Goal: Information Seeking & Learning: Find specific fact

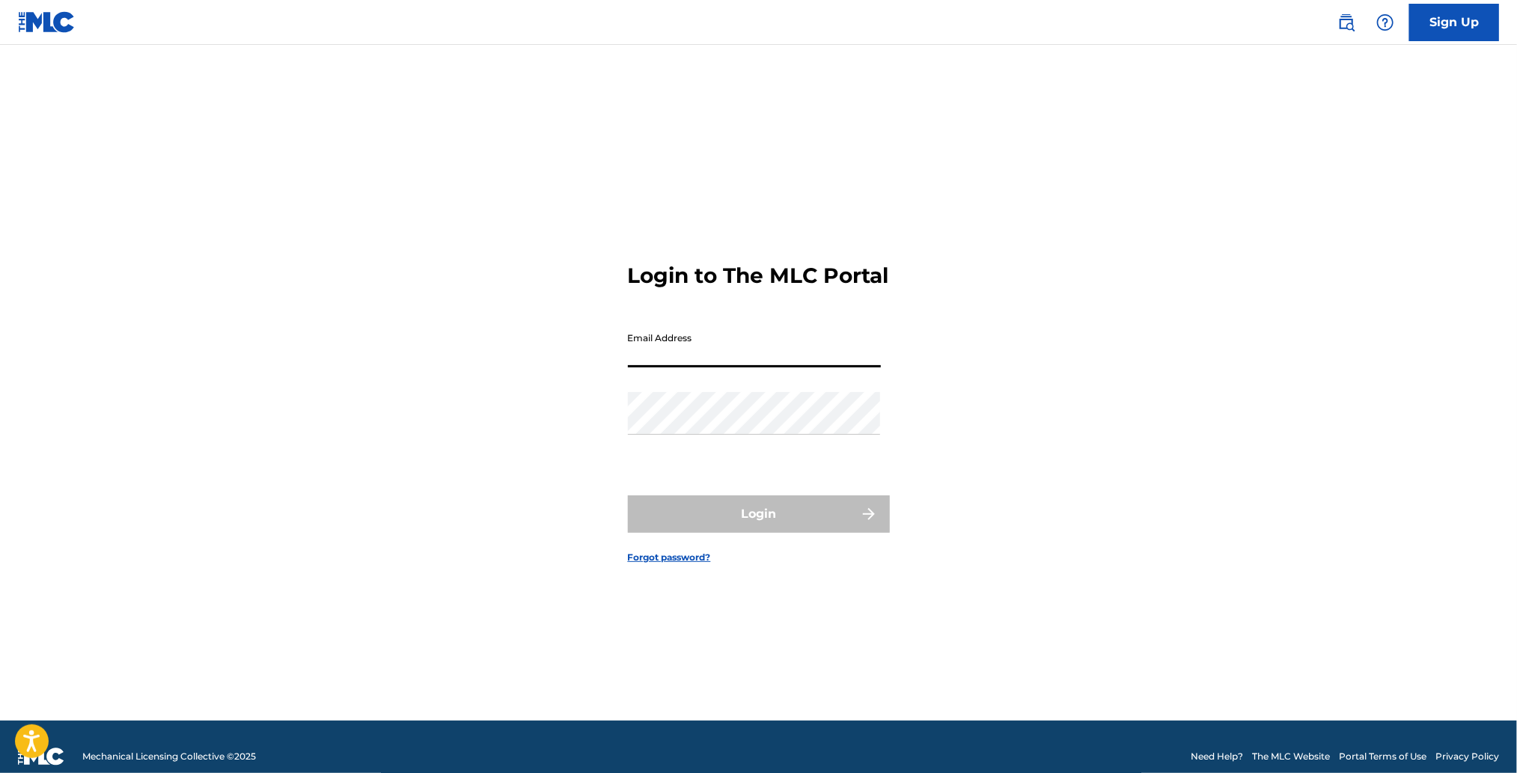
click at [722, 368] on input "Email Address" at bounding box center [754, 346] width 253 height 43
type input "[PERSON_NAME][EMAIL_ADDRESS][DOMAIN_NAME]"
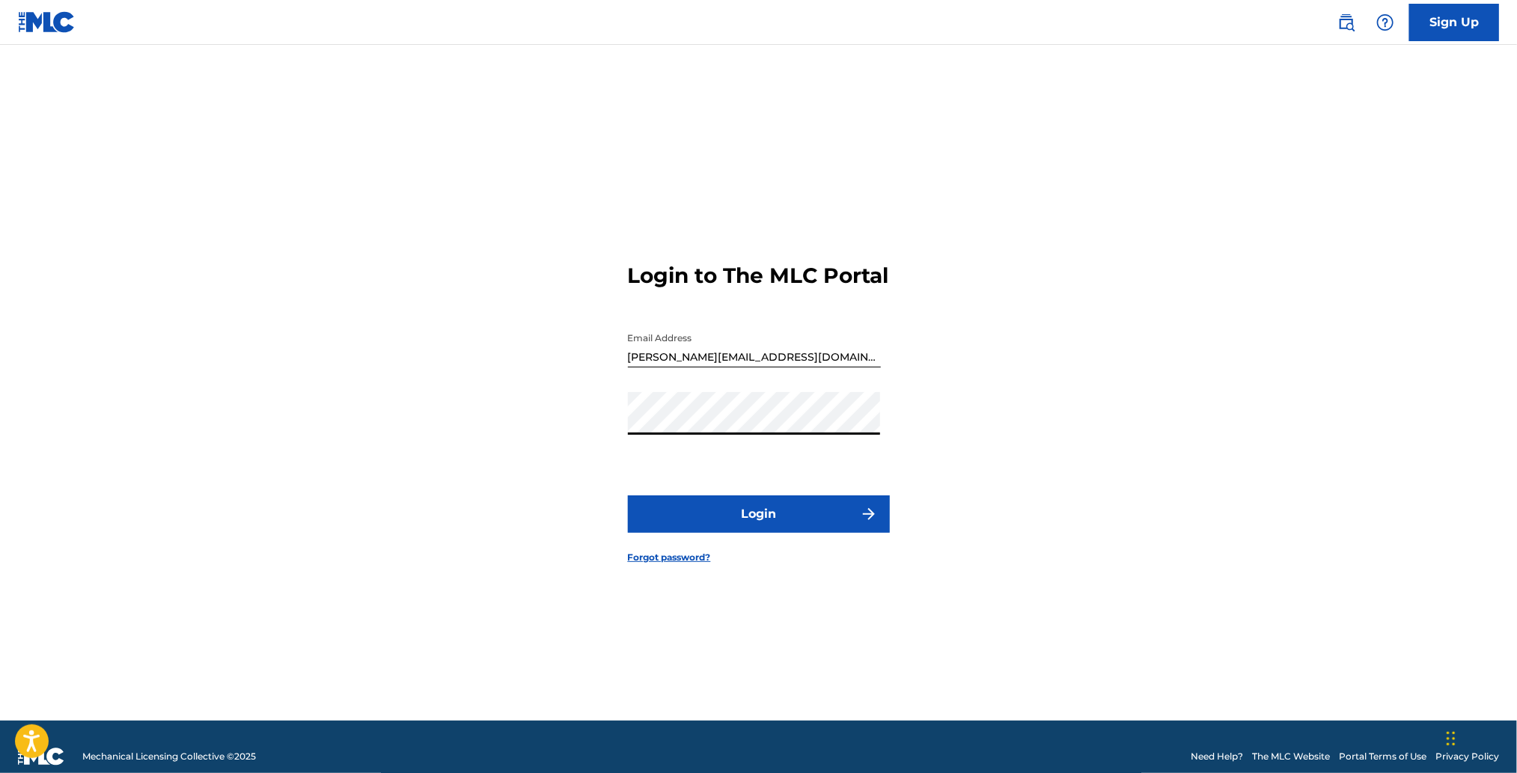
click at [764, 533] on button "Login" at bounding box center [759, 514] width 262 height 37
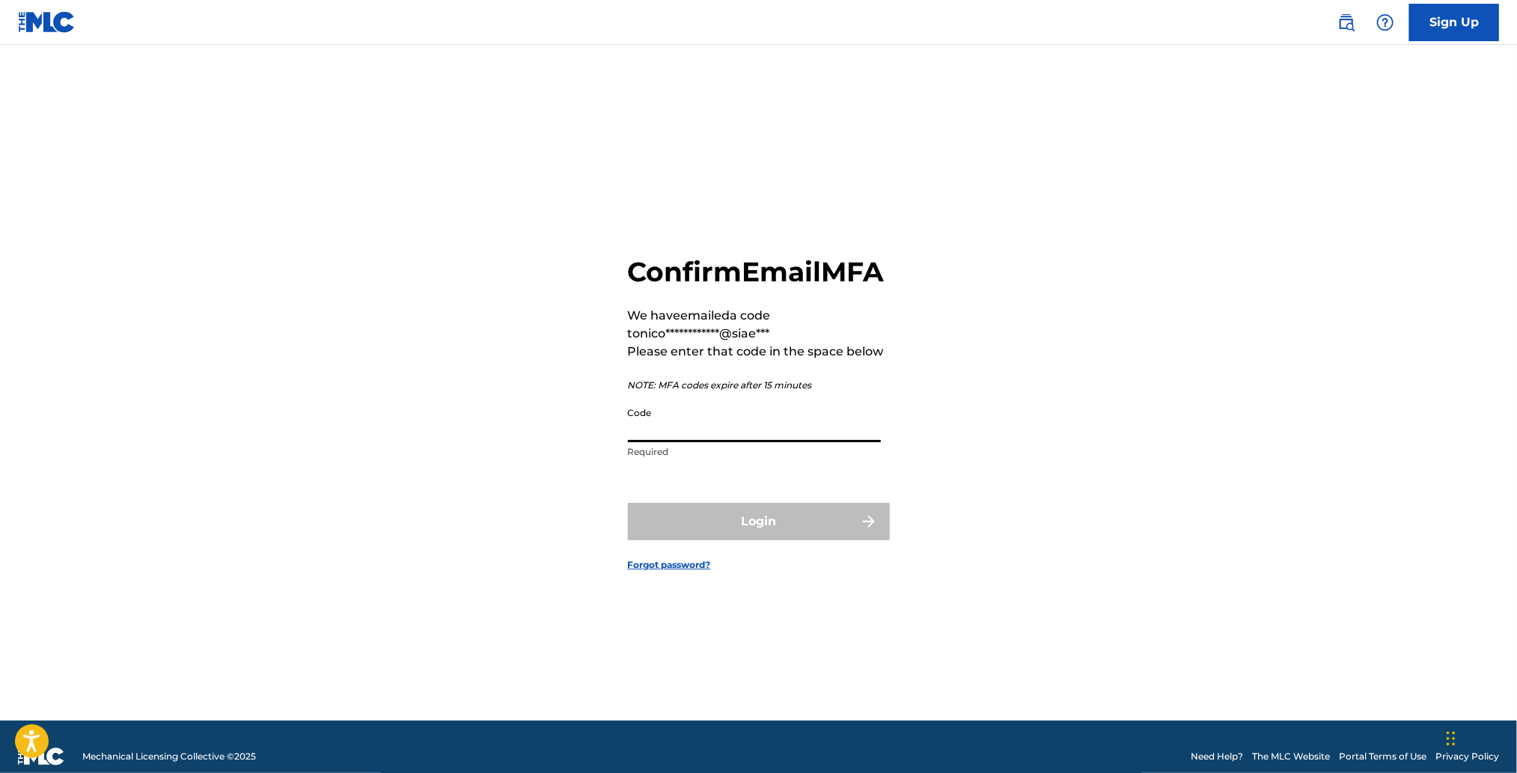
click at [720, 439] on input "Code" at bounding box center [754, 421] width 253 height 43
click at [806, 442] on input "Code" at bounding box center [754, 421] width 253 height 43
paste input "559140"
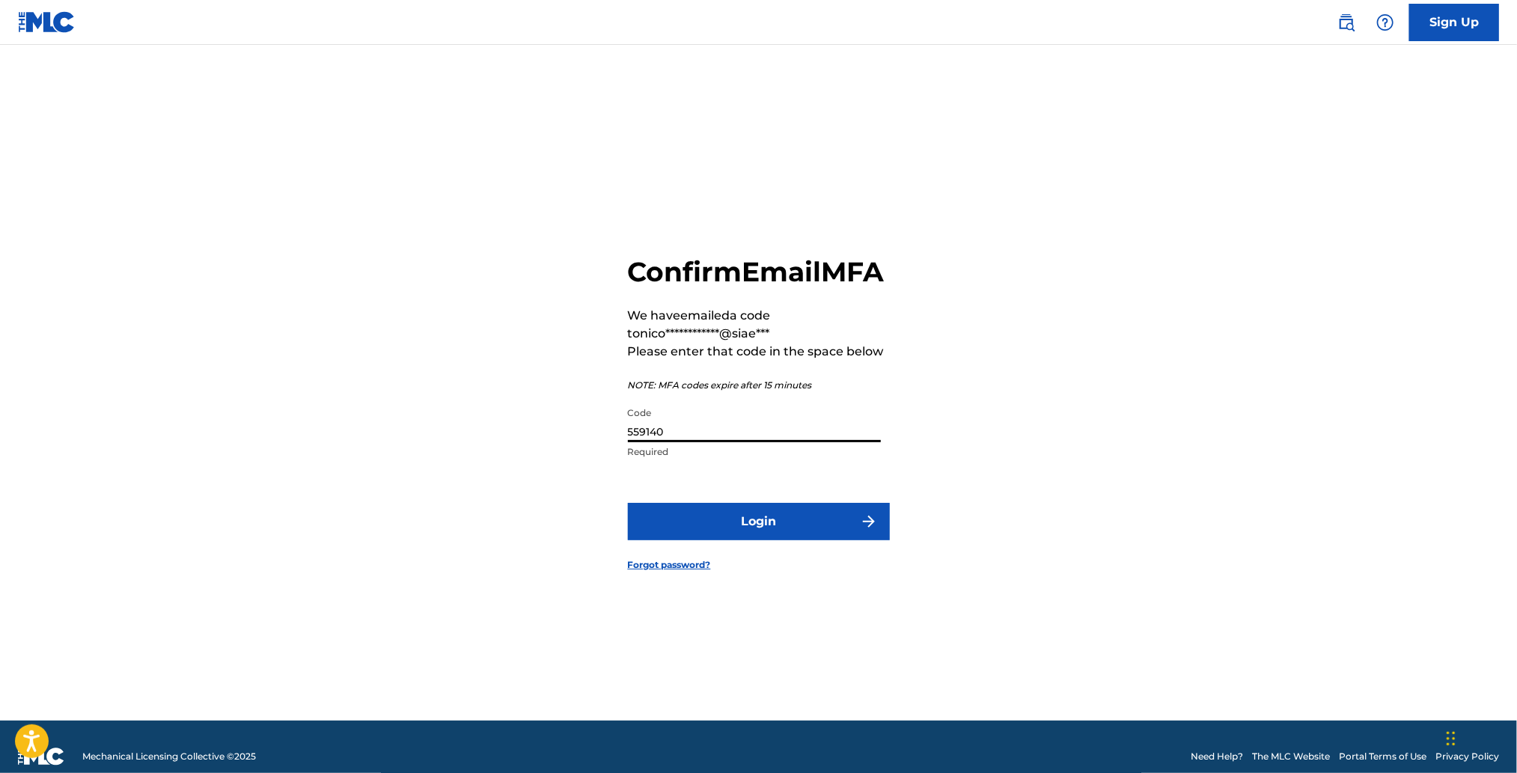
type input "559140"
click at [801, 525] on button "Login" at bounding box center [759, 521] width 262 height 37
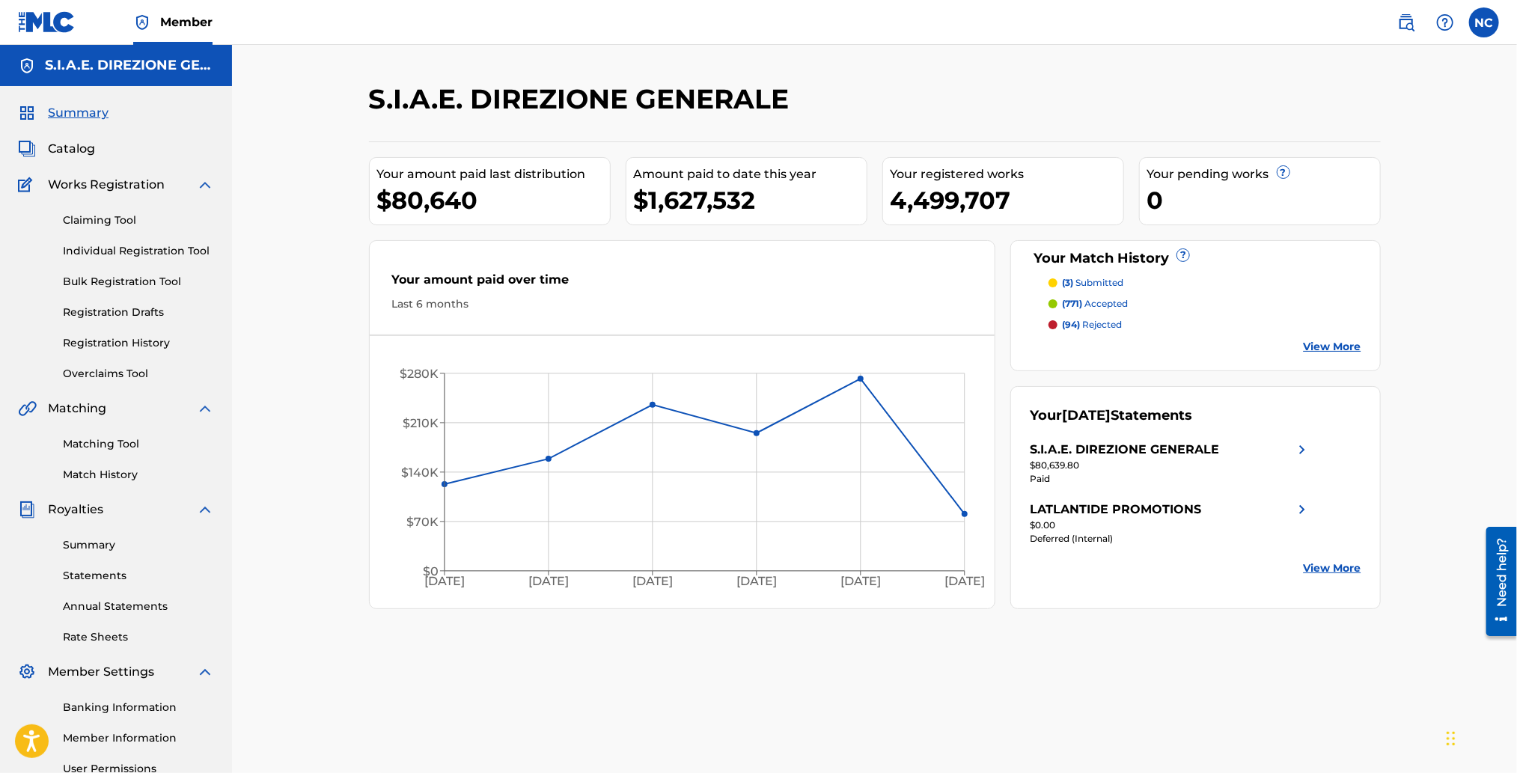
click at [79, 153] on span "Catalog" at bounding box center [71, 149] width 47 height 18
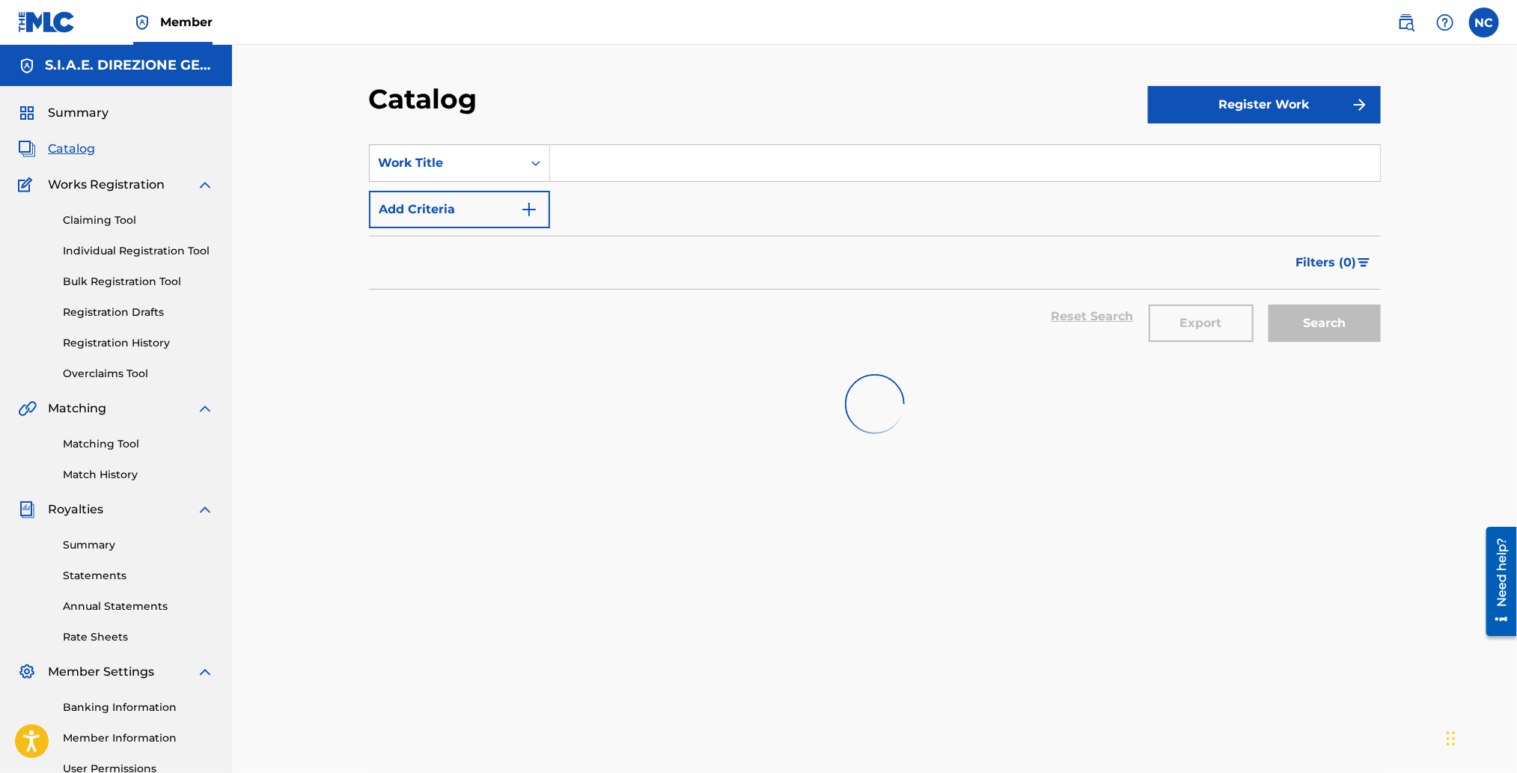
click at [794, 158] on input "Search Form" at bounding box center [965, 163] width 830 height 36
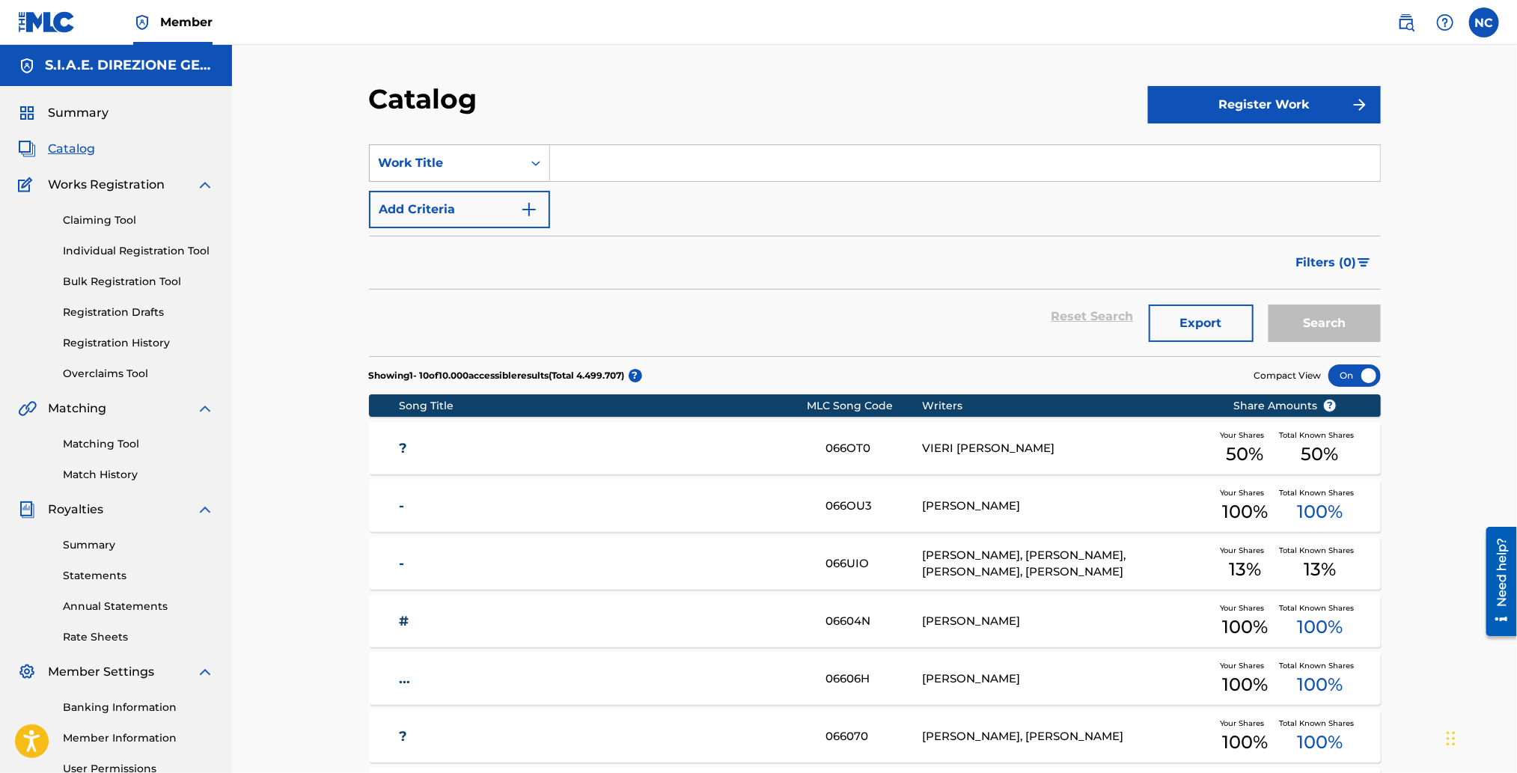
click at [481, 154] on div "Work Title" at bounding box center [446, 163] width 135 height 18
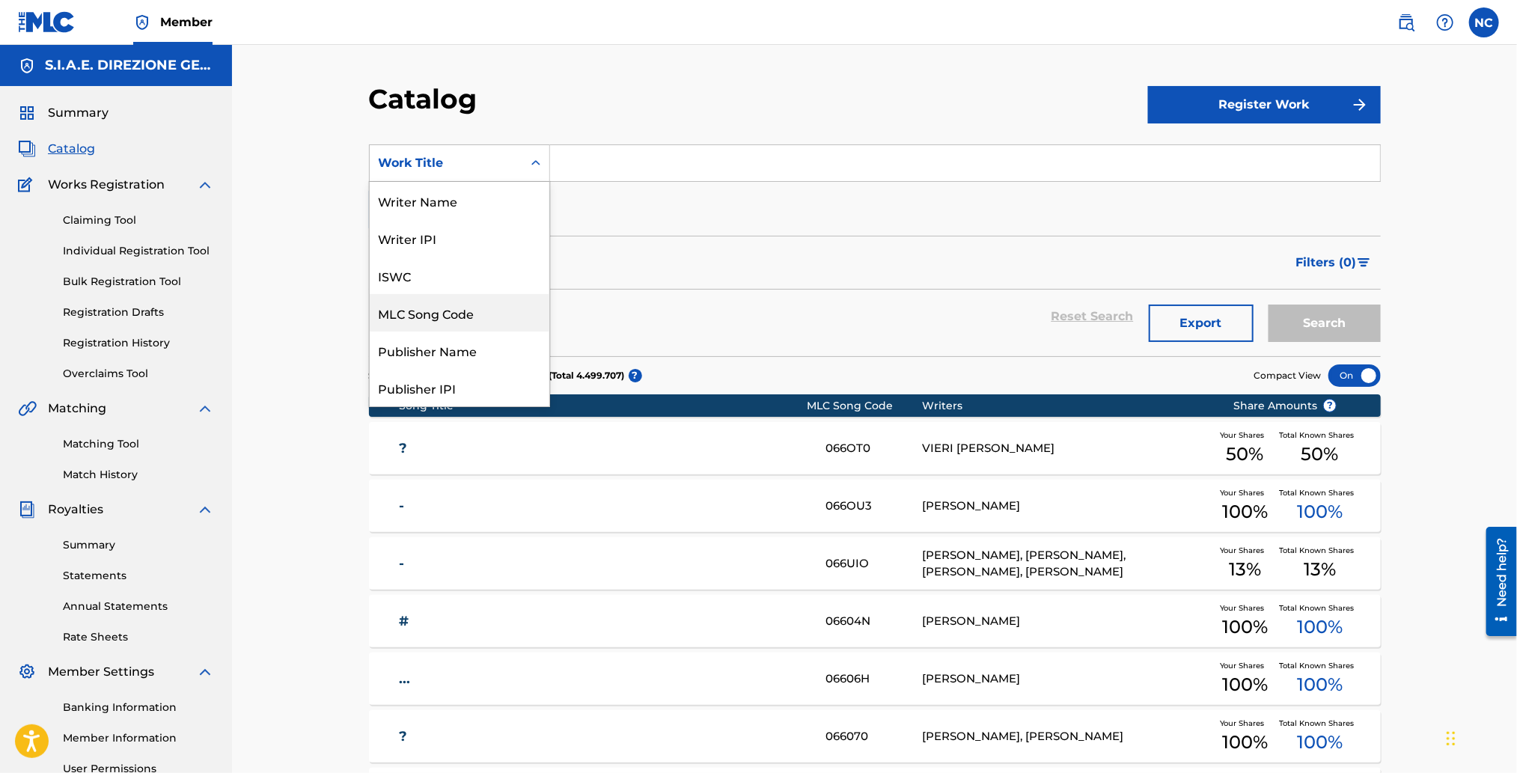
click at [482, 317] on div "MLC Song Code" at bounding box center [460, 312] width 180 height 37
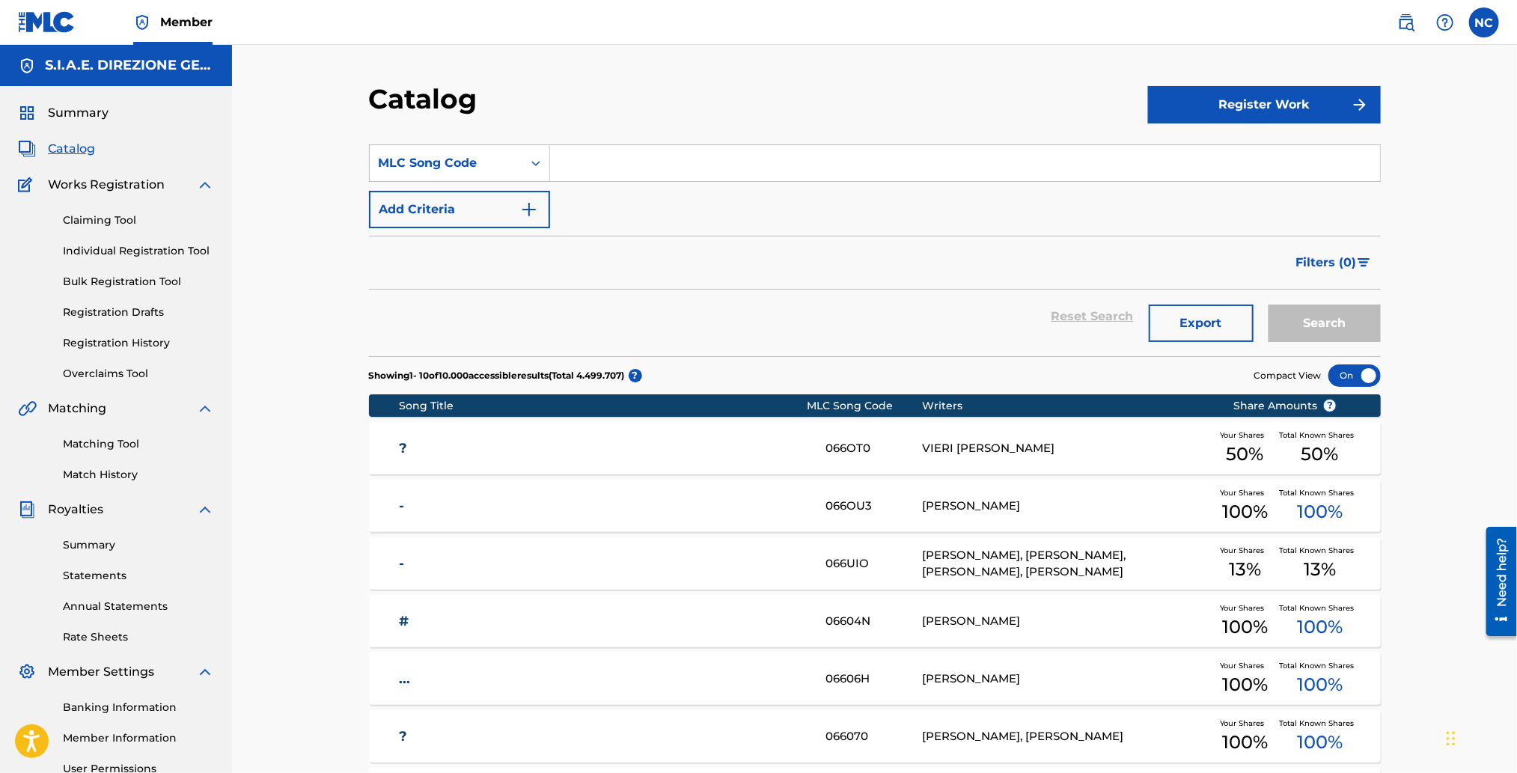
click at [614, 162] on input "Search Form" at bounding box center [965, 163] width 830 height 36
paste input "S68QHW"
type input "S68QHW"
click at [1318, 314] on button "Search" at bounding box center [1325, 323] width 112 height 37
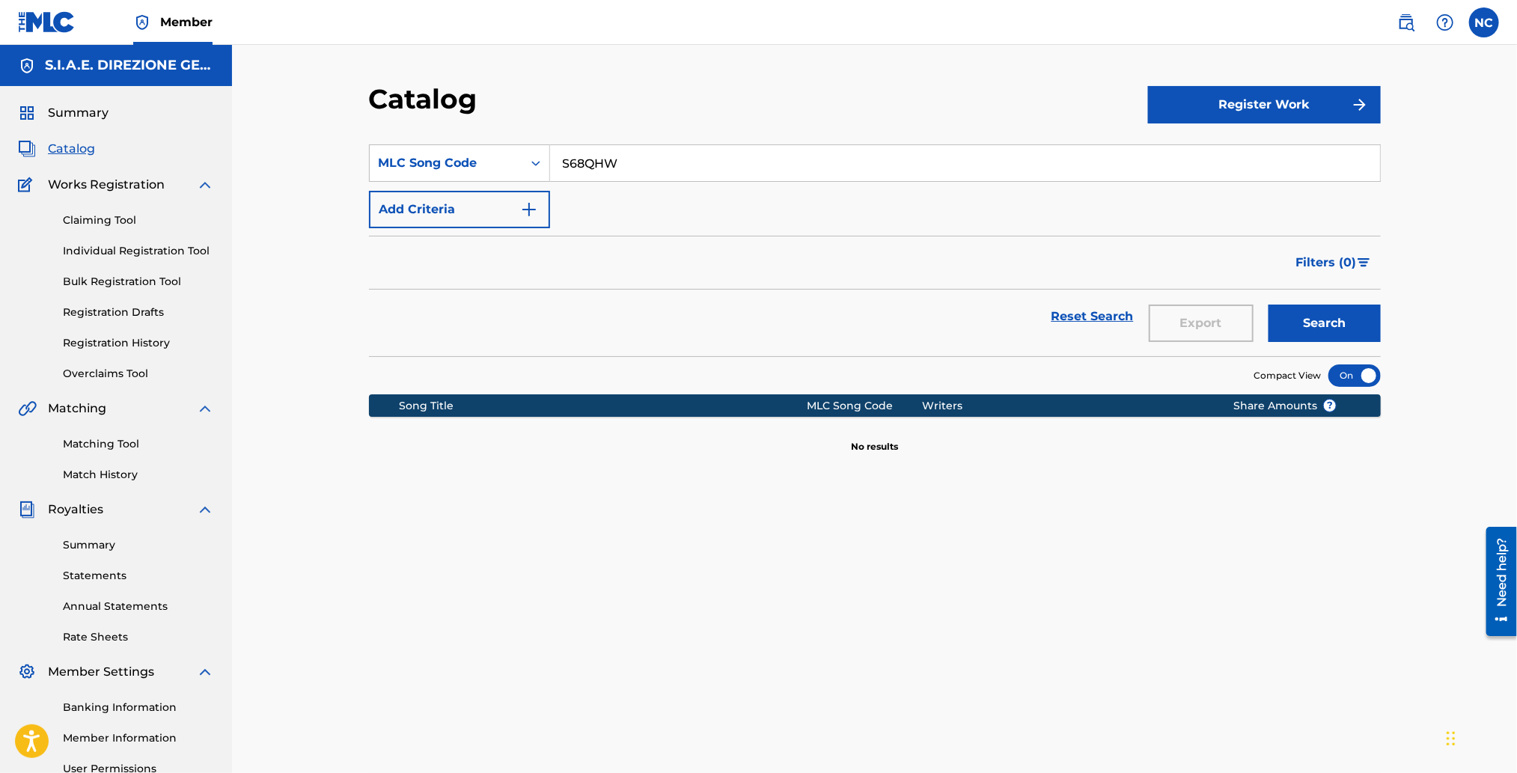
click at [563, 162] on input "S68QHW" at bounding box center [965, 163] width 830 height 36
click at [1315, 330] on button "Search" at bounding box center [1325, 323] width 112 height 37
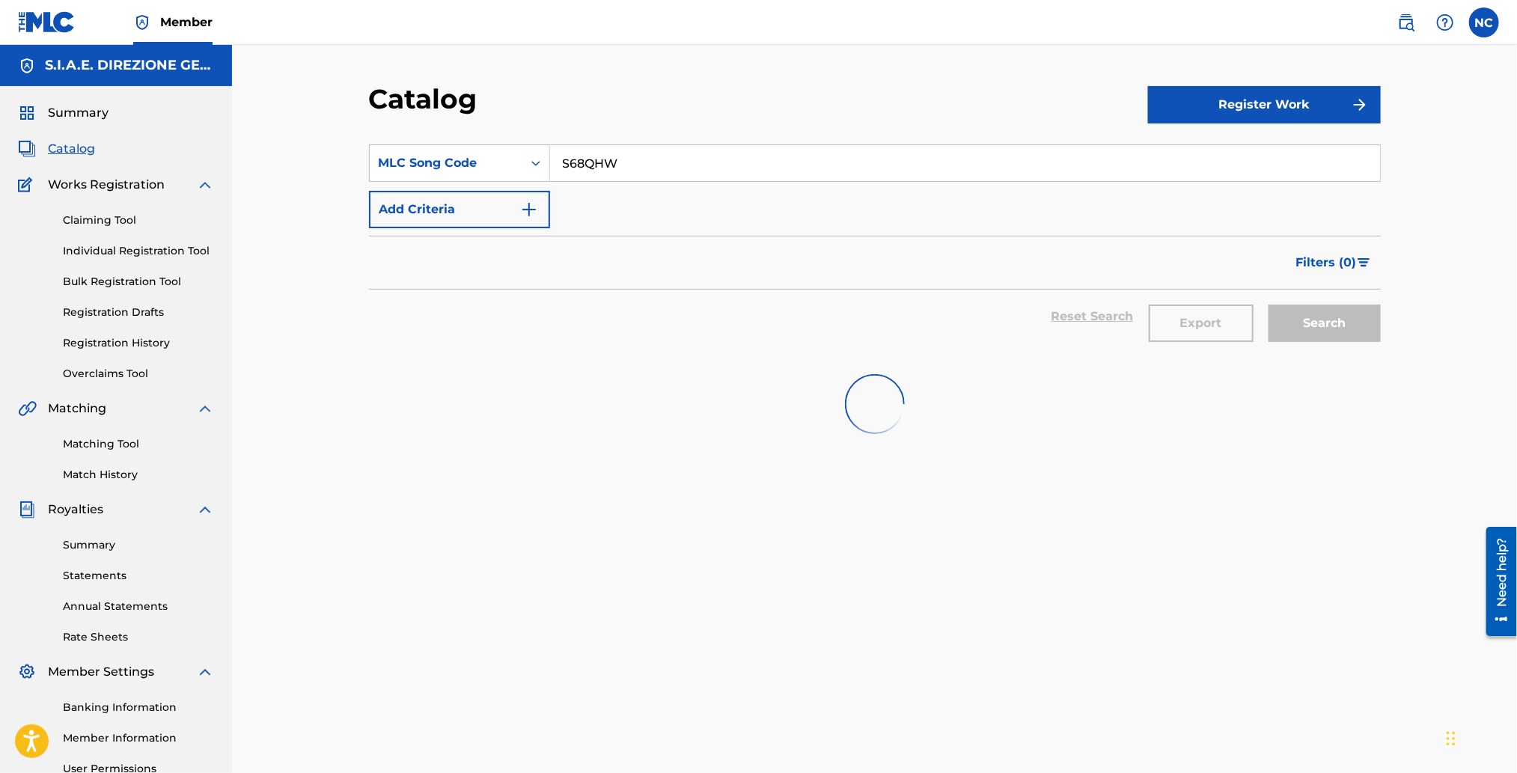
click at [1315, 330] on div "Search" at bounding box center [1321, 317] width 120 height 54
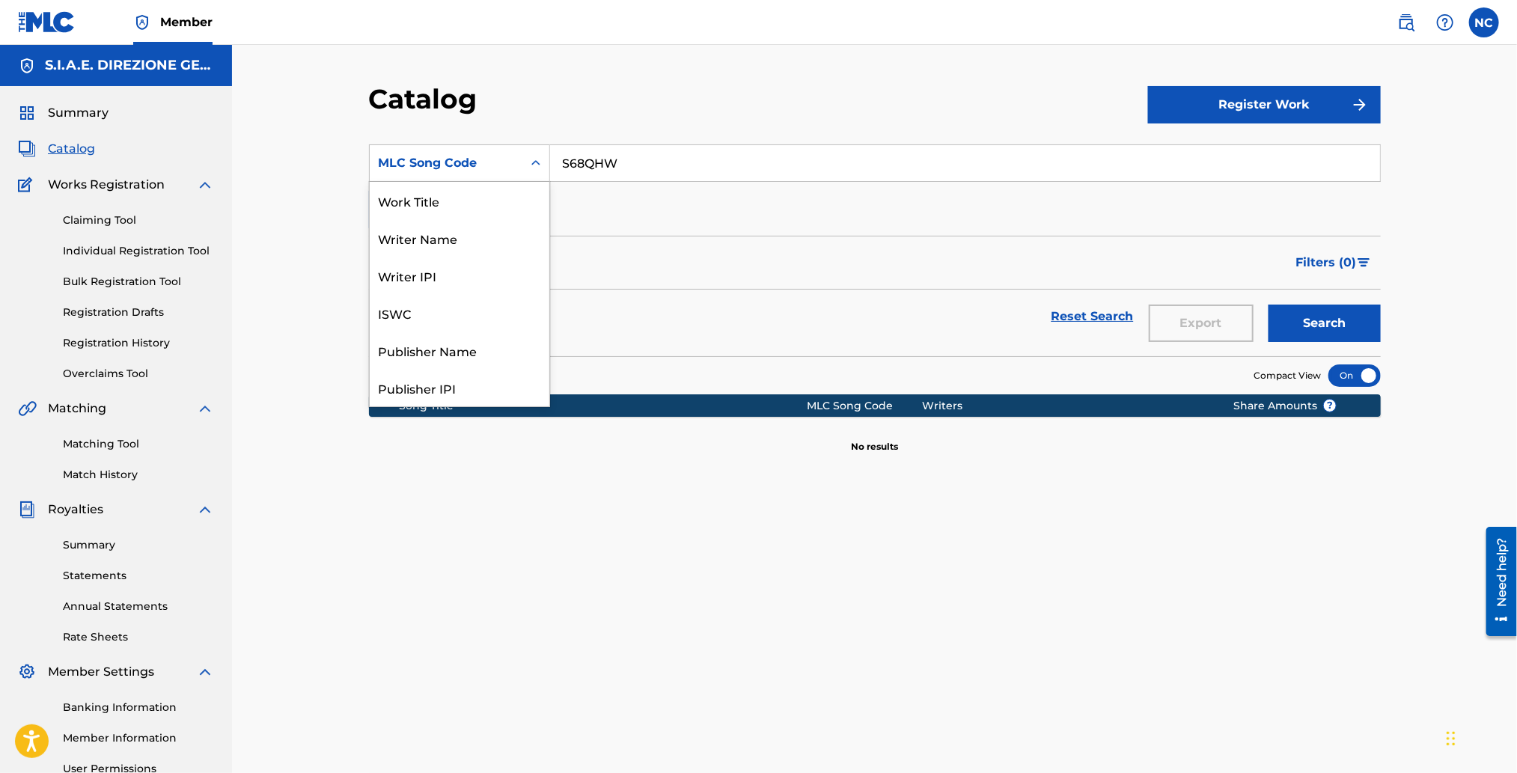
click at [542, 171] on div "Search Form" at bounding box center [536, 163] width 27 height 27
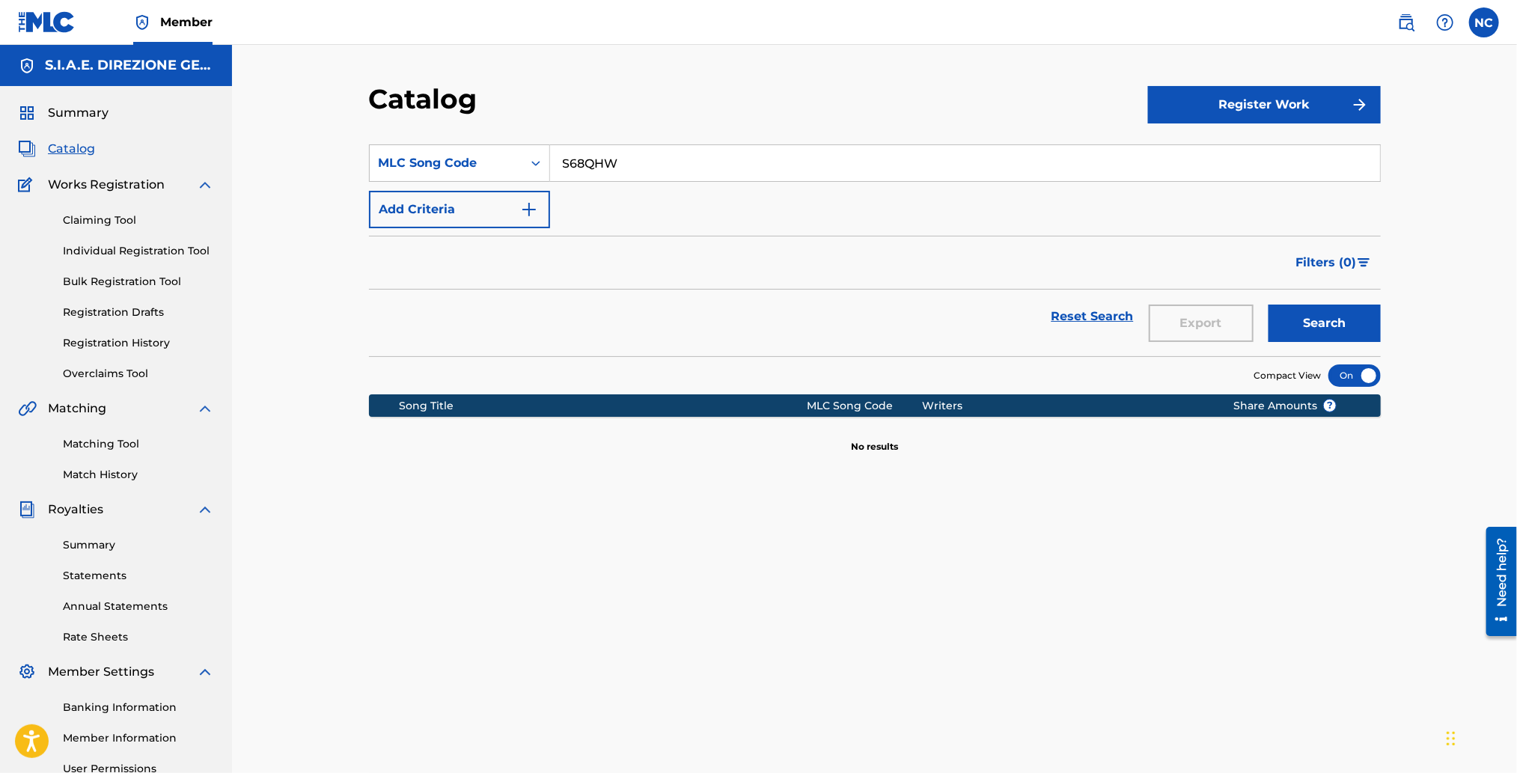
click at [563, 168] on input "S68QHW" at bounding box center [965, 163] width 830 height 36
click at [1347, 320] on button "Search" at bounding box center [1325, 323] width 112 height 37
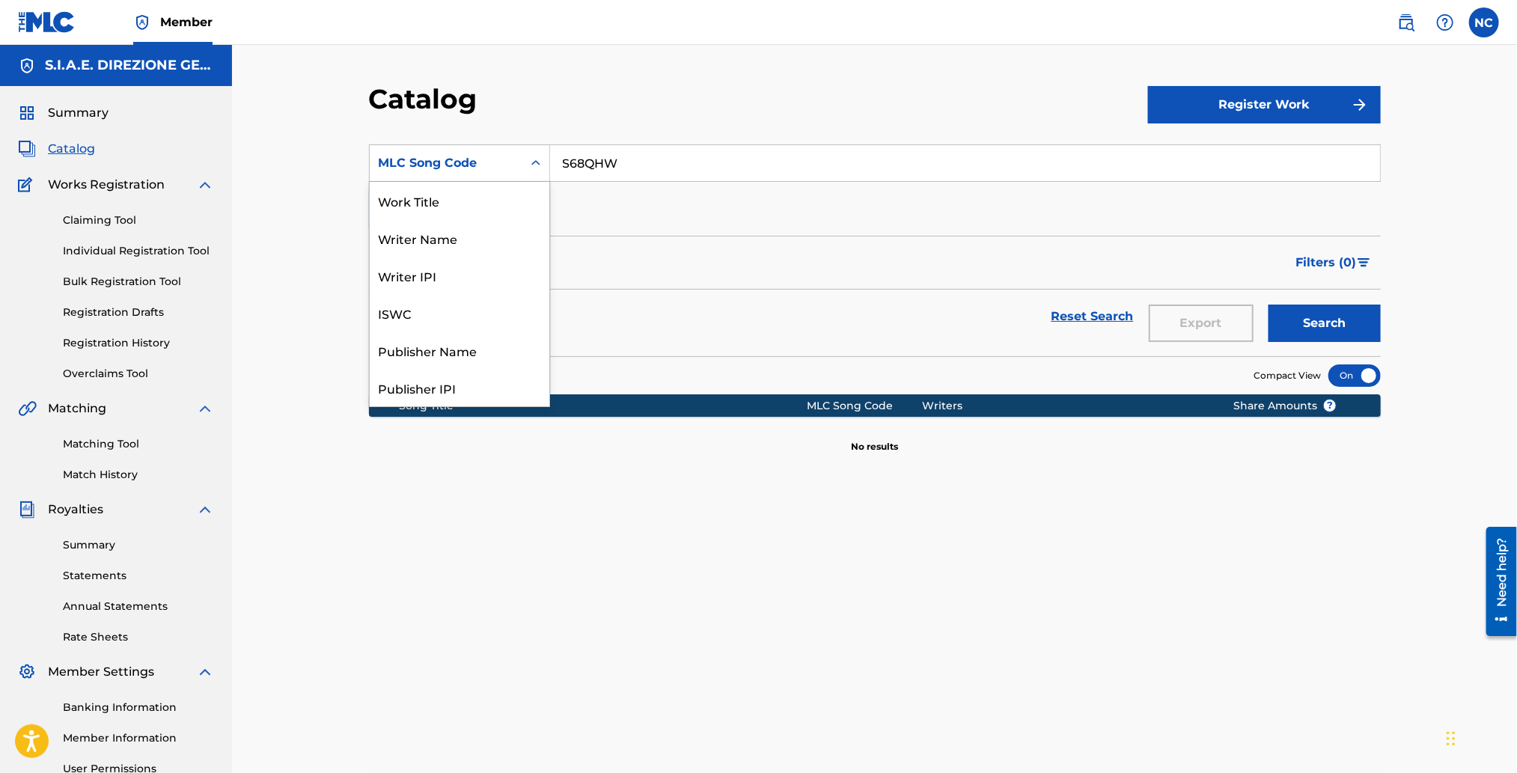
click at [401, 167] on div "MLC Song Code" at bounding box center [446, 163] width 135 height 18
click at [466, 193] on div "Work Title" at bounding box center [460, 182] width 180 height 37
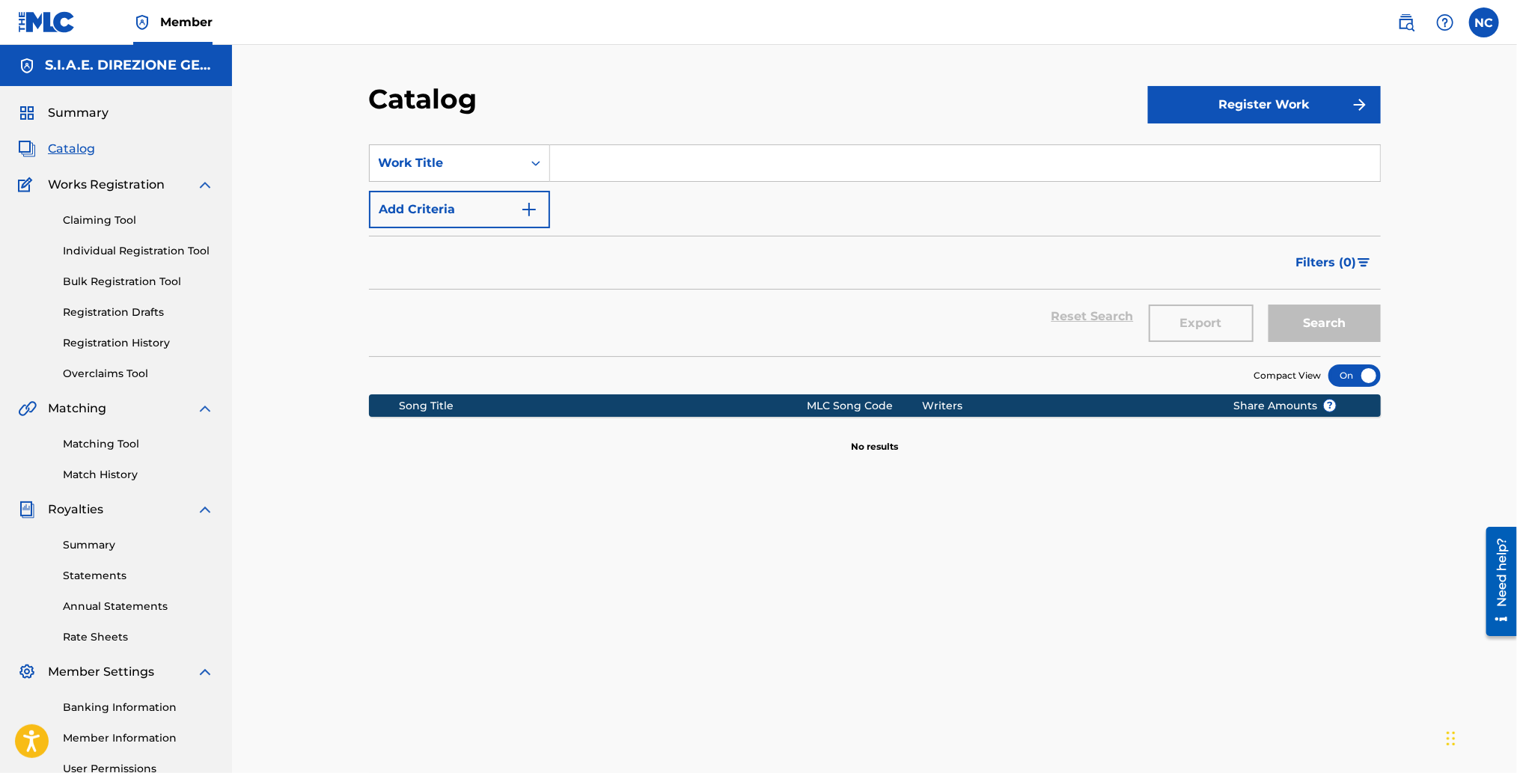
click at [648, 150] on input "Search Form" at bounding box center [965, 163] width 830 height 36
paste input "SHE COME FROM [GEOGRAPHIC_DATA]"
type input "SHE COME FROM [GEOGRAPHIC_DATA]"
click at [1303, 326] on button "Search" at bounding box center [1325, 323] width 112 height 37
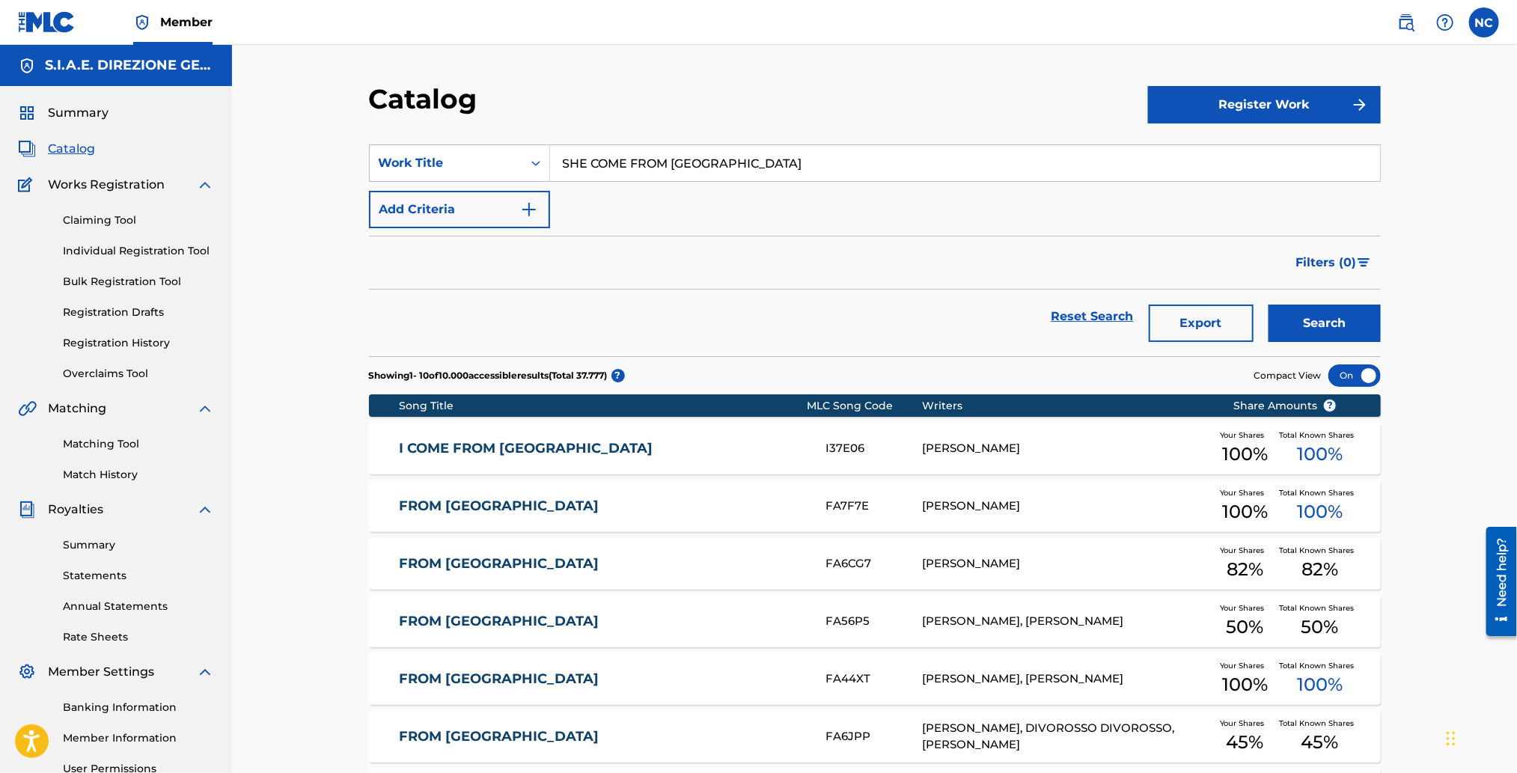
scroll to position [336, 0]
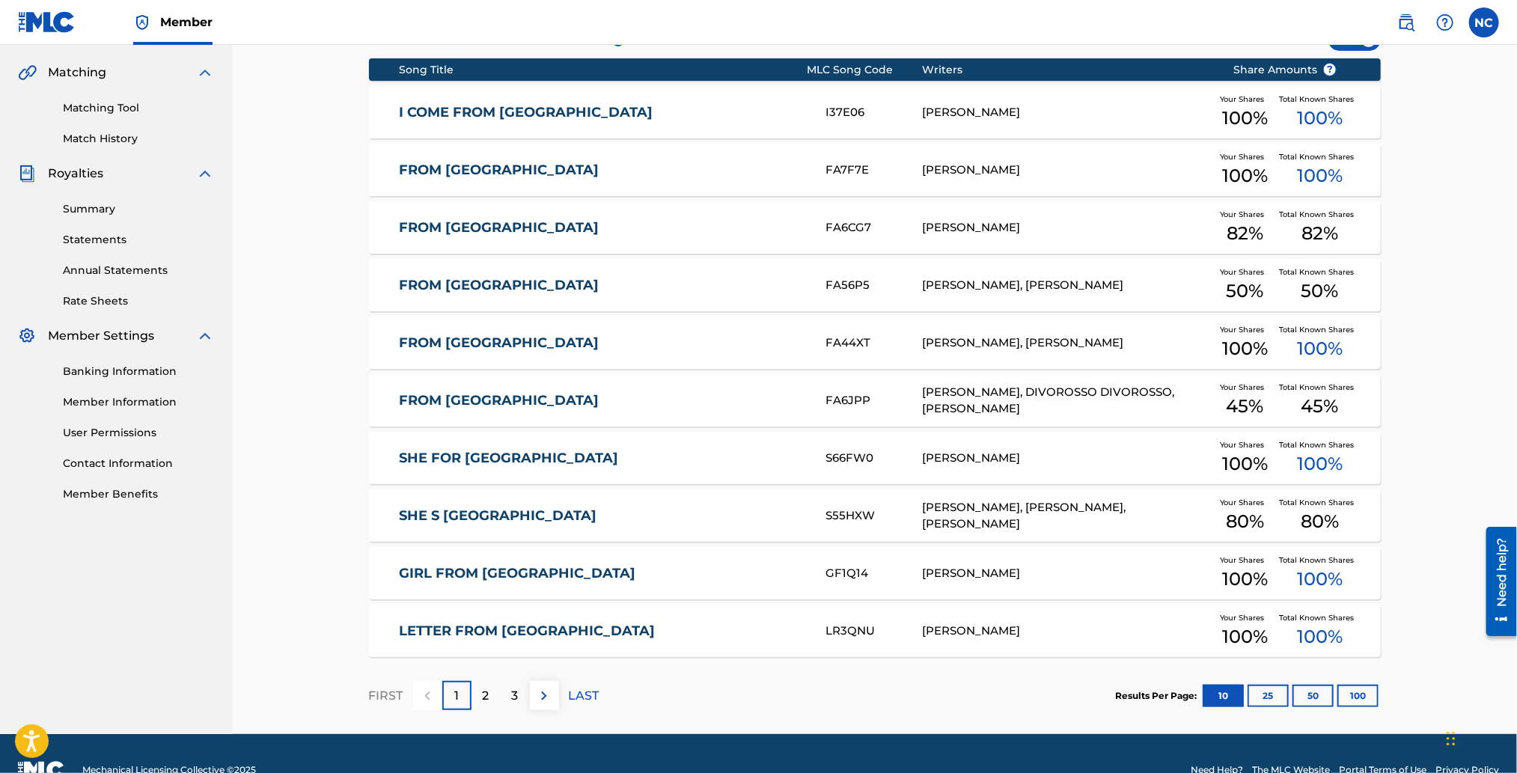
click at [496, 694] on div "2" at bounding box center [486, 695] width 29 height 29
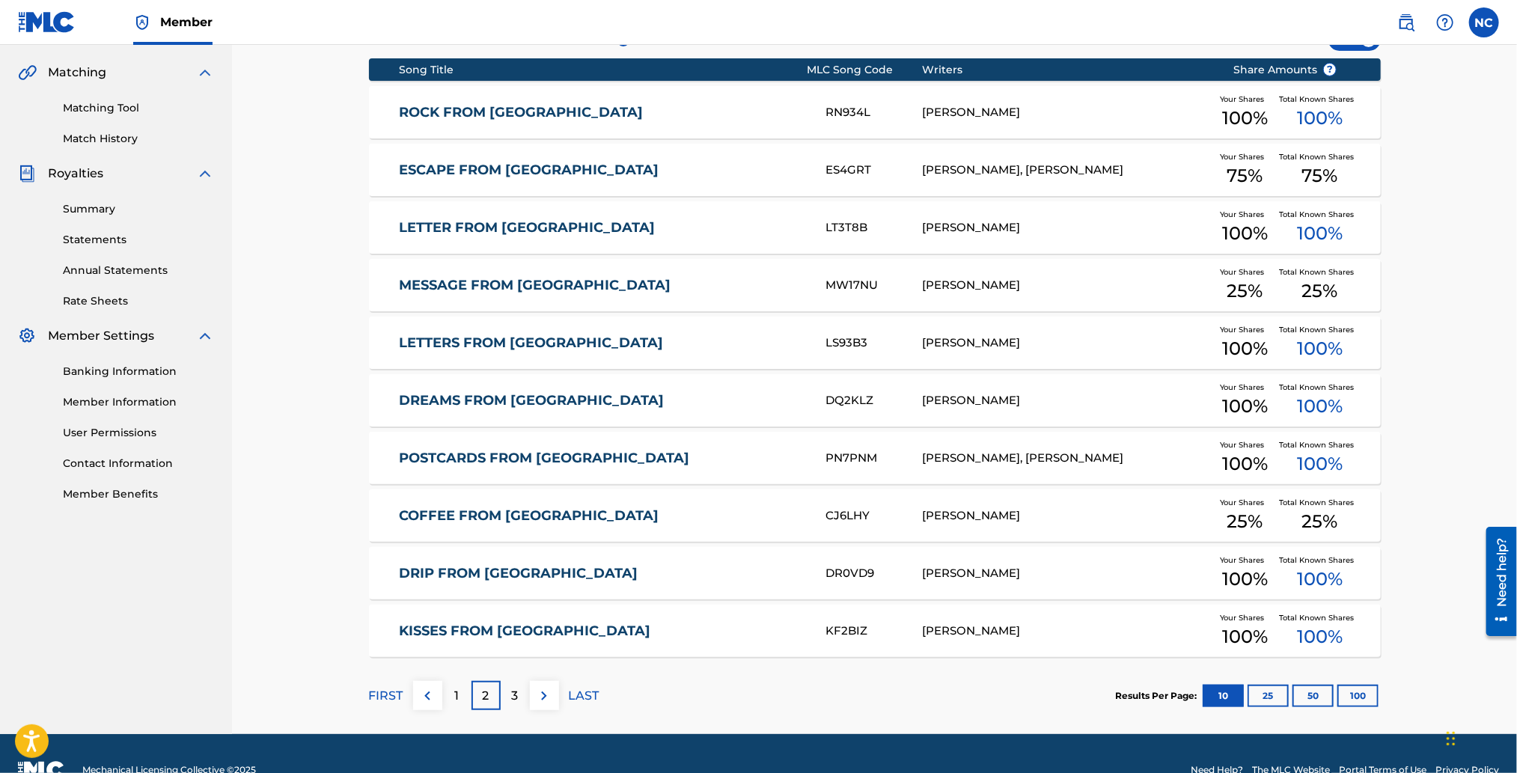
click at [522, 700] on div "3" at bounding box center [515, 695] width 29 height 29
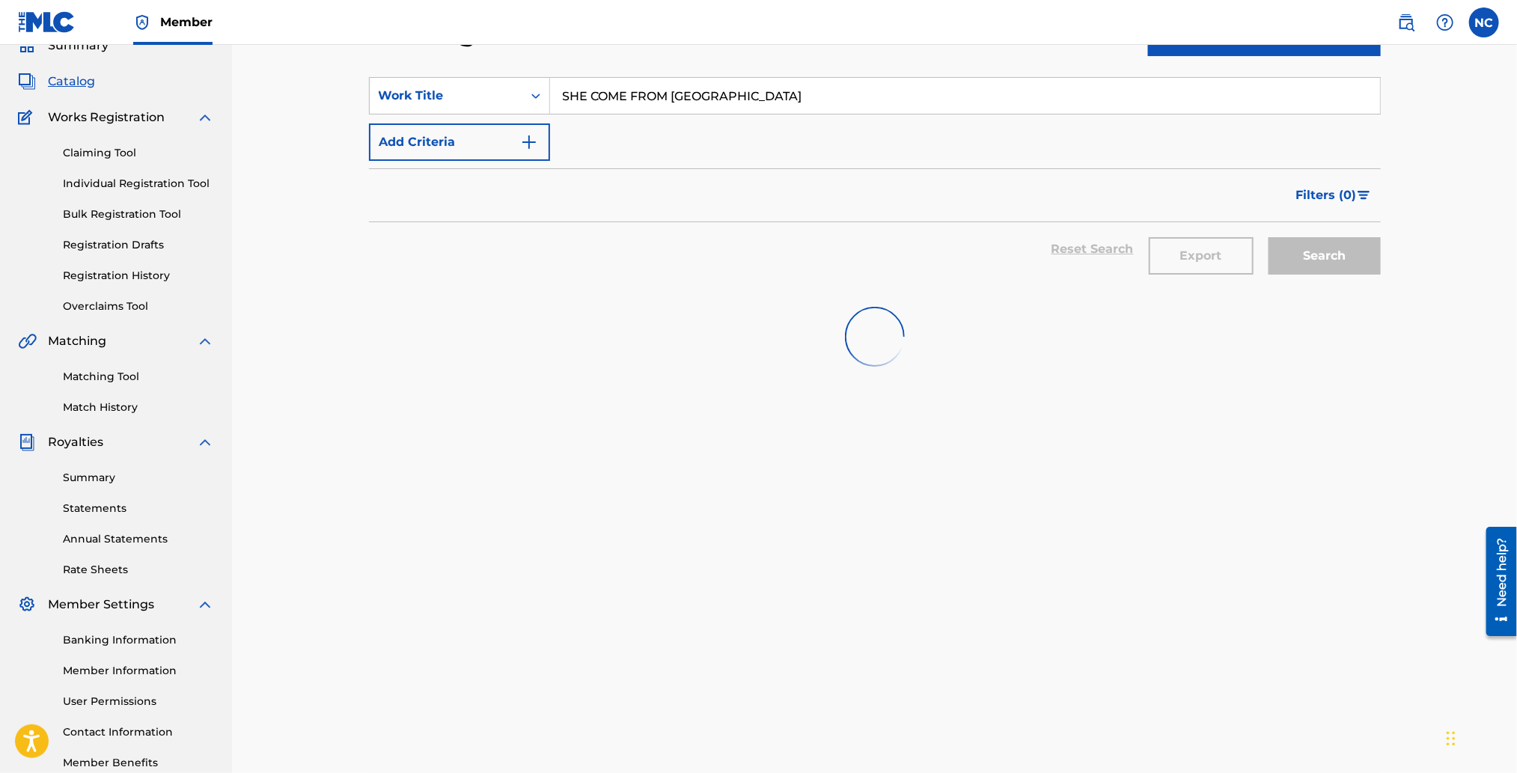
scroll to position [42, 0]
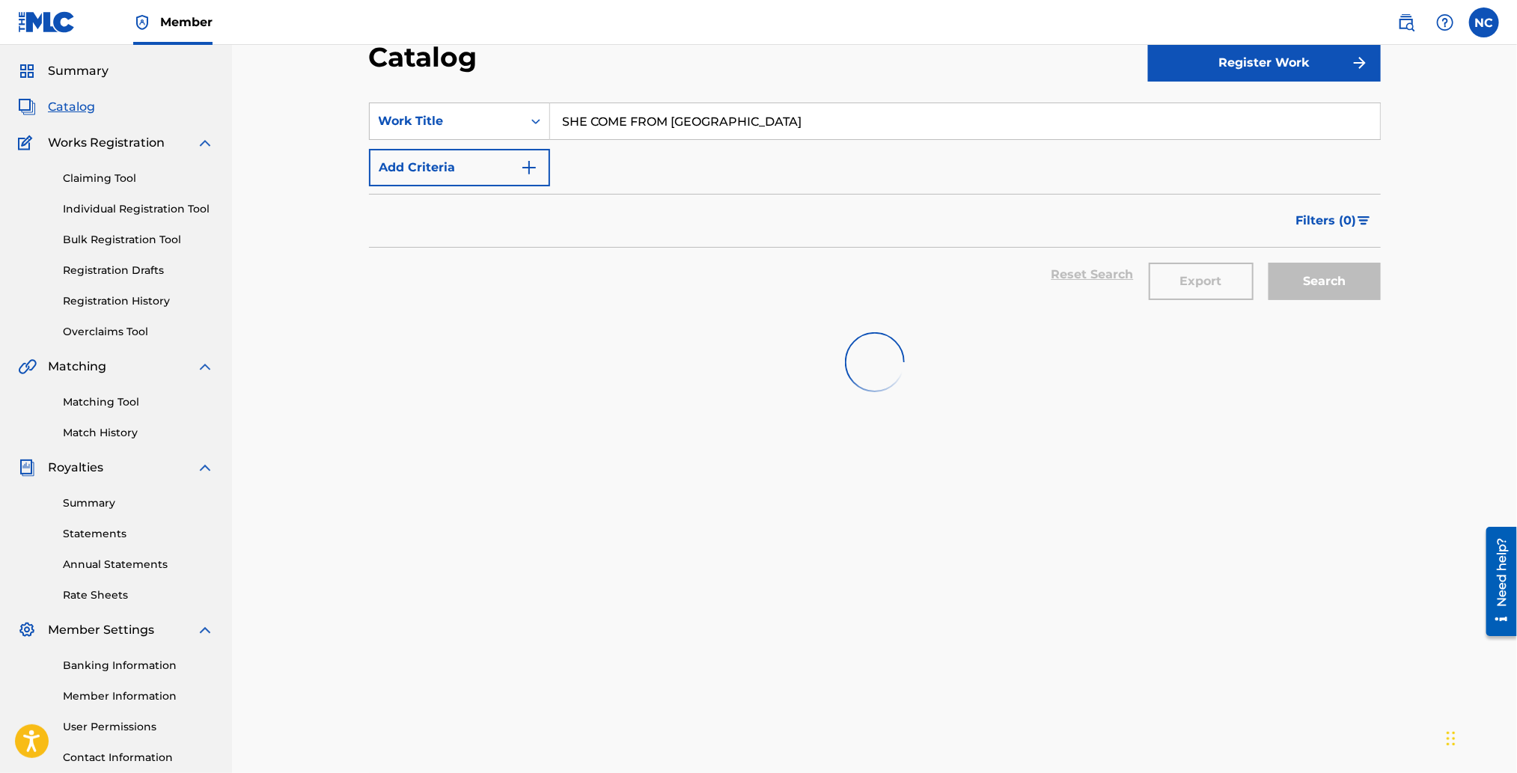
click at [85, 177] on link "Claiming Tool" at bounding box center [138, 179] width 151 height 16
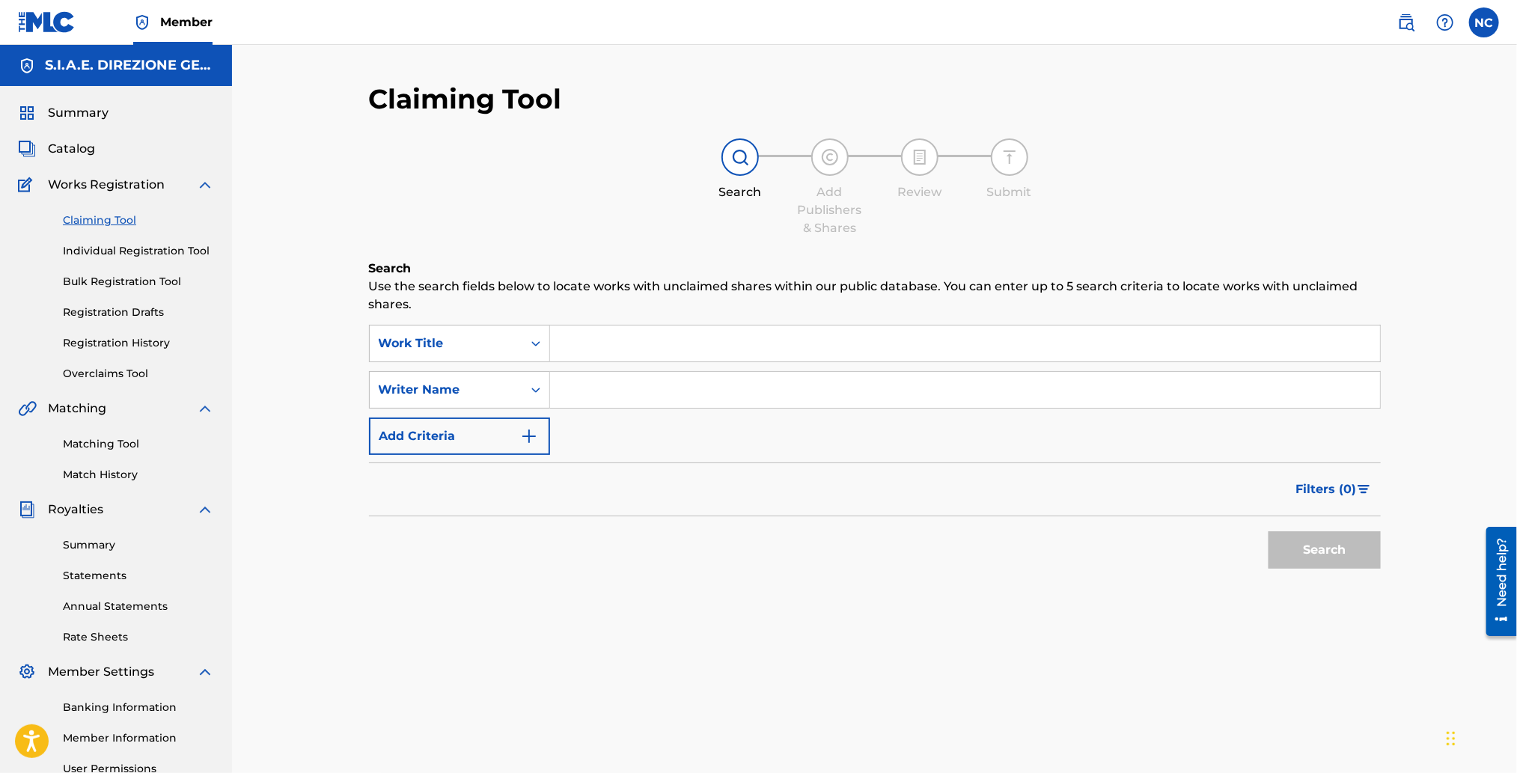
click at [661, 343] on input "Search Form" at bounding box center [965, 344] width 830 height 36
paste input "SHE COME FROM [GEOGRAPHIC_DATA]"
type input "SHE COME FROM [GEOGRAPHIC_DATA]"
click at [1324, 556] on button "Search" at bounding box center [1325, 550] width 112 height 37
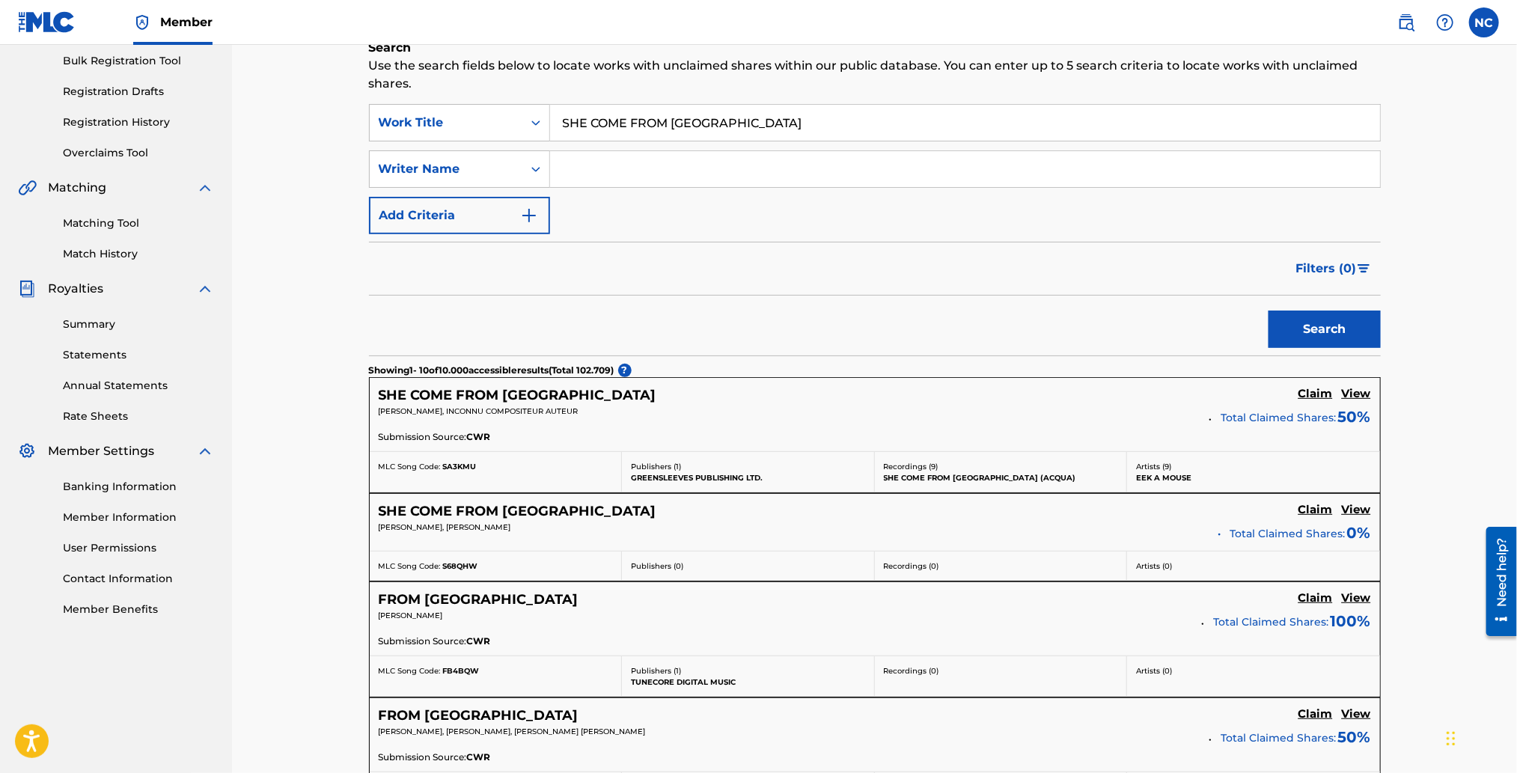
scroll to position [224, 0]
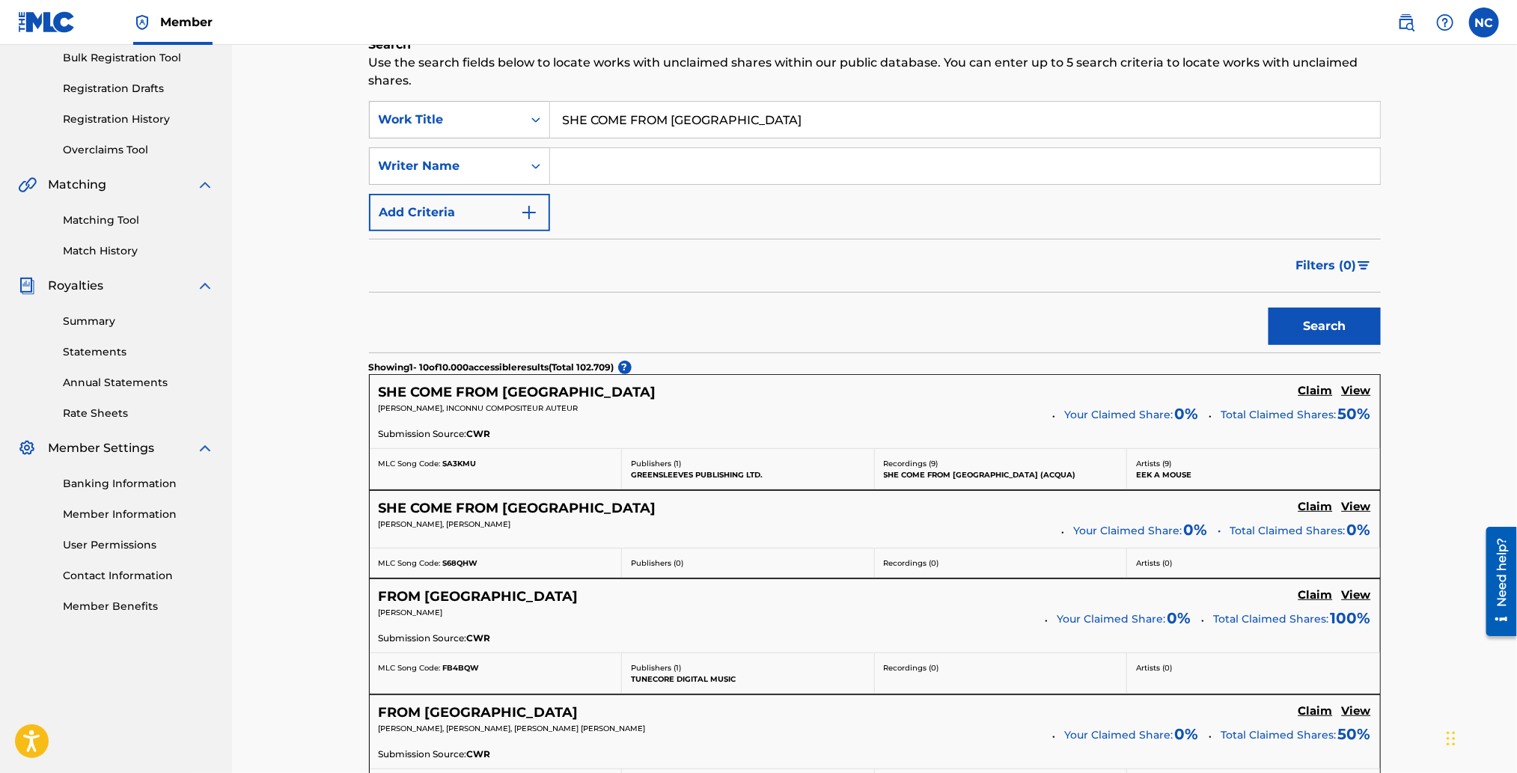
drag, startPoint x: 1351, startPoint y: 392, endPoint x: 1285, endPoint y: 406, distance: 67.6
click at [1351, 392] on h5 "View" at bounding box center [1356, 391] width 29 height 14
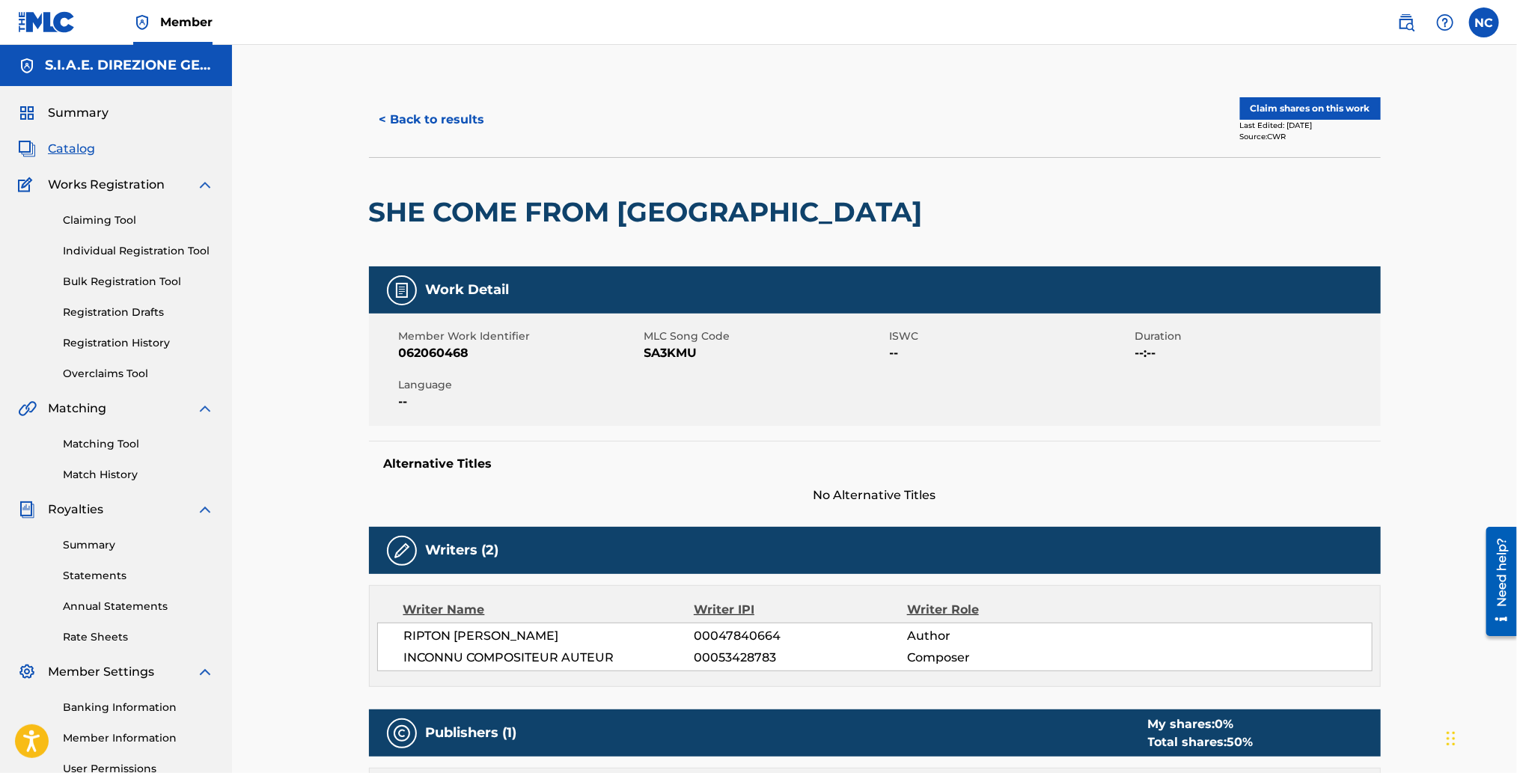
click at [418, 121] on button "< Back to results" at bounding box center [432, 119] width 127 height 37
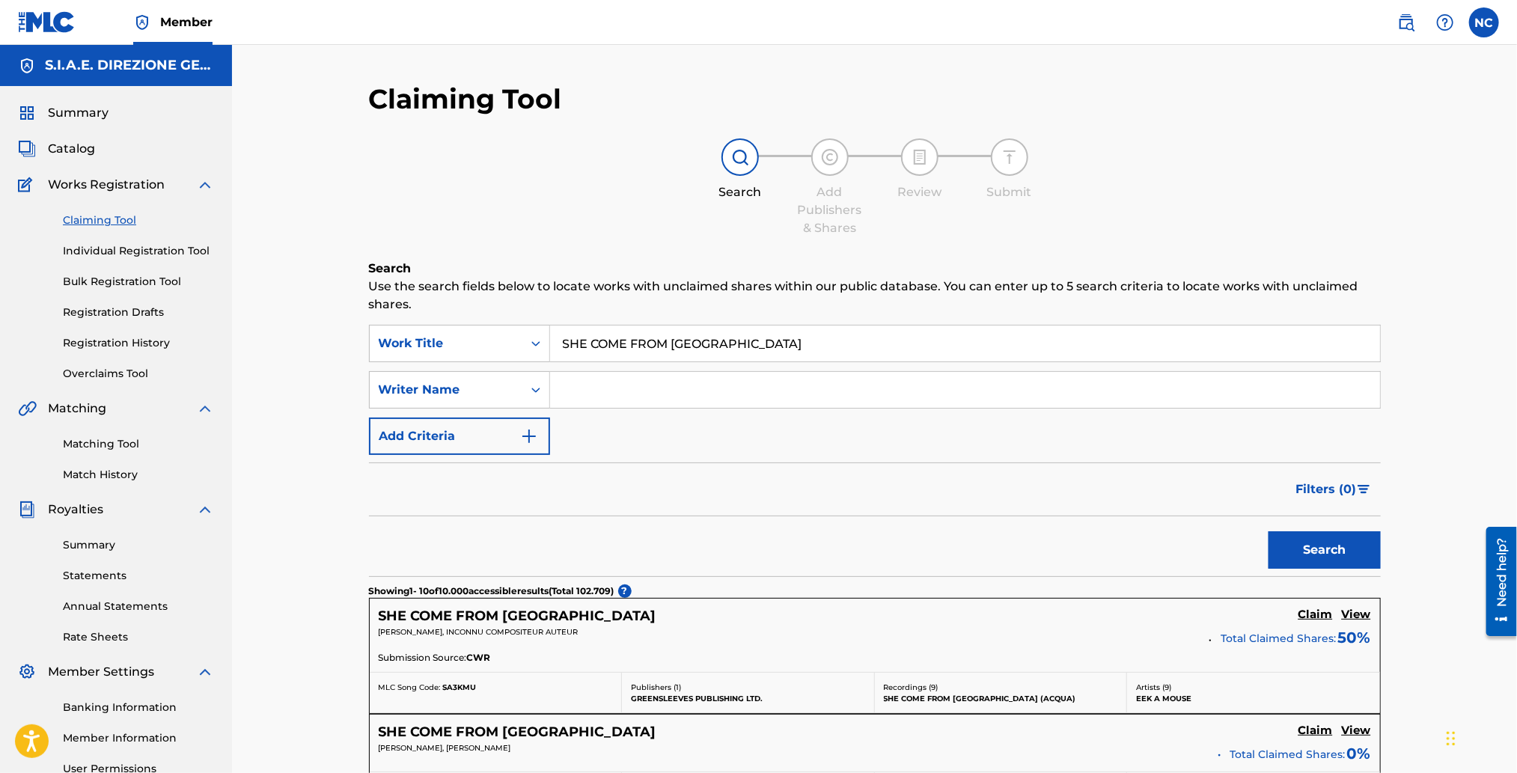
scroll to position [224, 0]
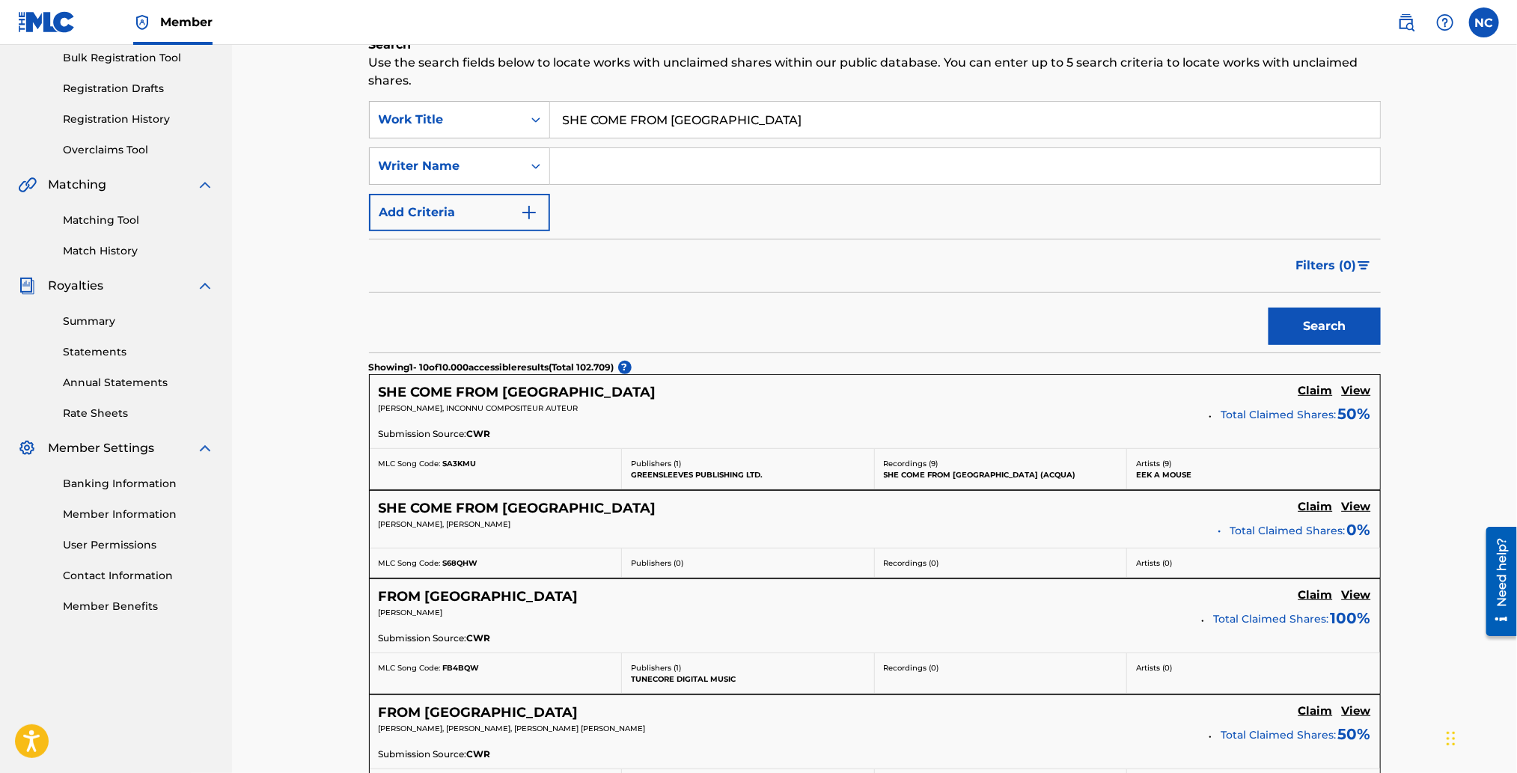
click at [482, 506] on h5 "SHE COME FROM [GEOGRAPHIC_DATA]" at bounding box center [518, 508] width 278 height 17
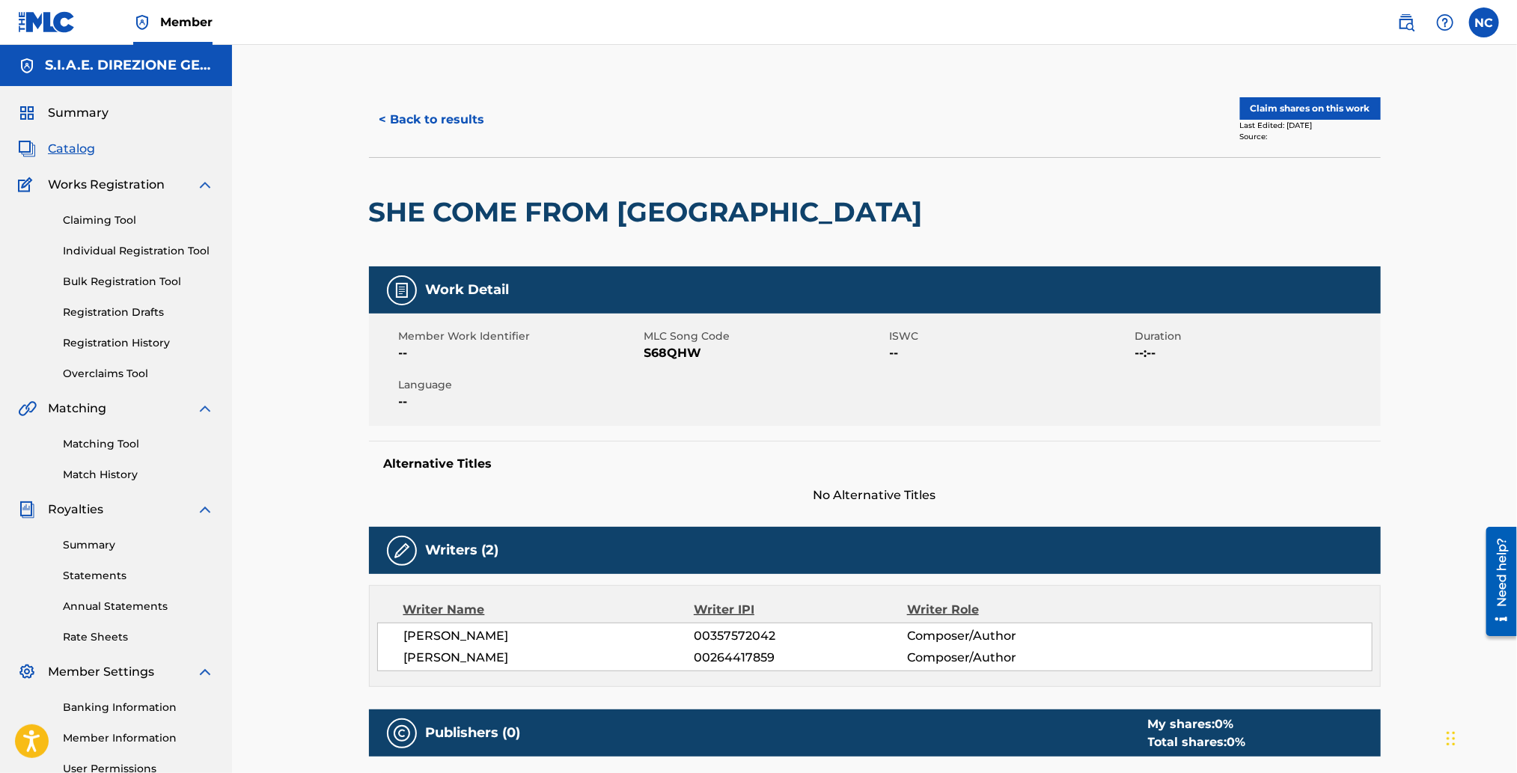
click at [406, 127] on button "< Back to results" at bounding box center [432, 119] width 127 height 37
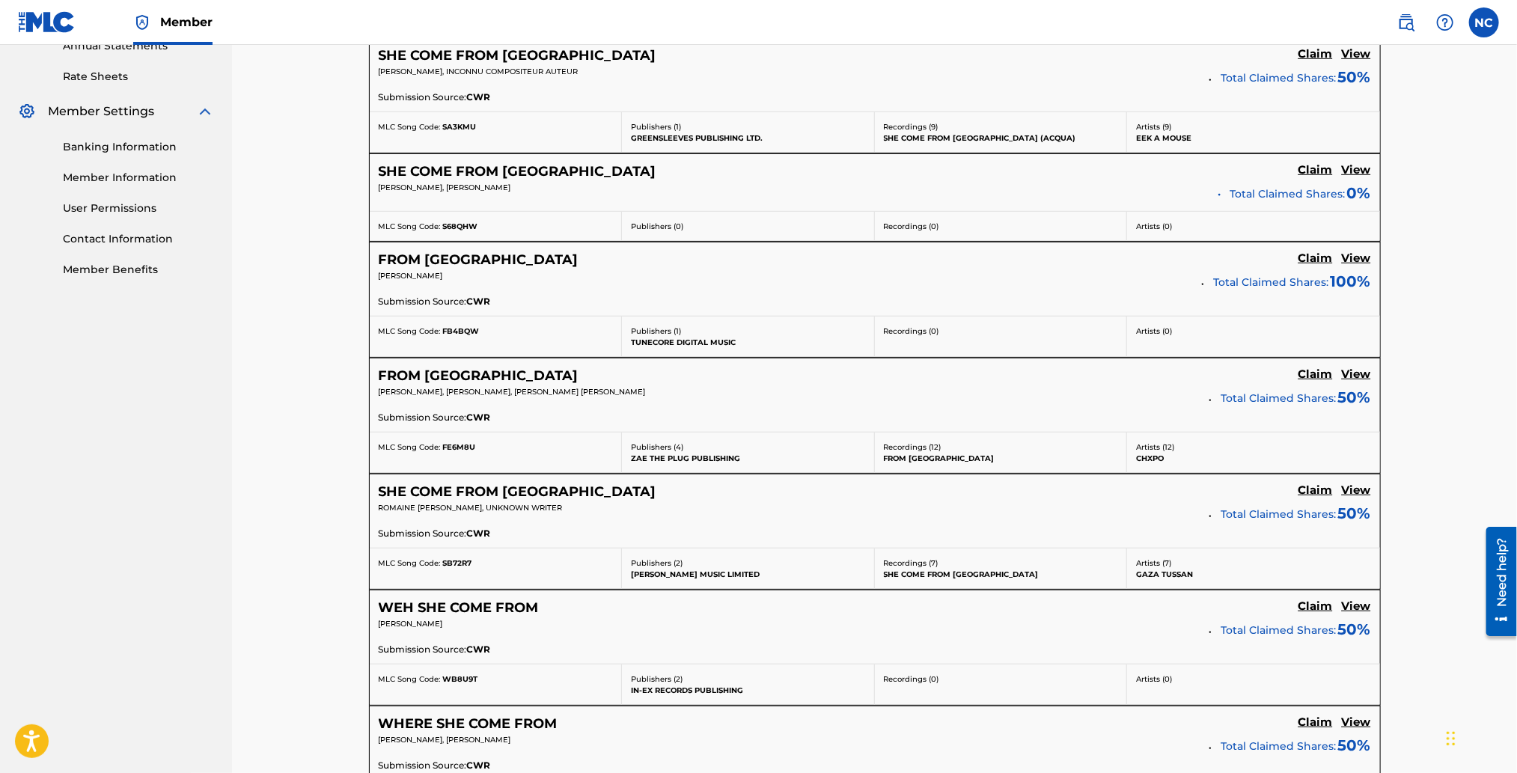
scroll to position [448, 0]
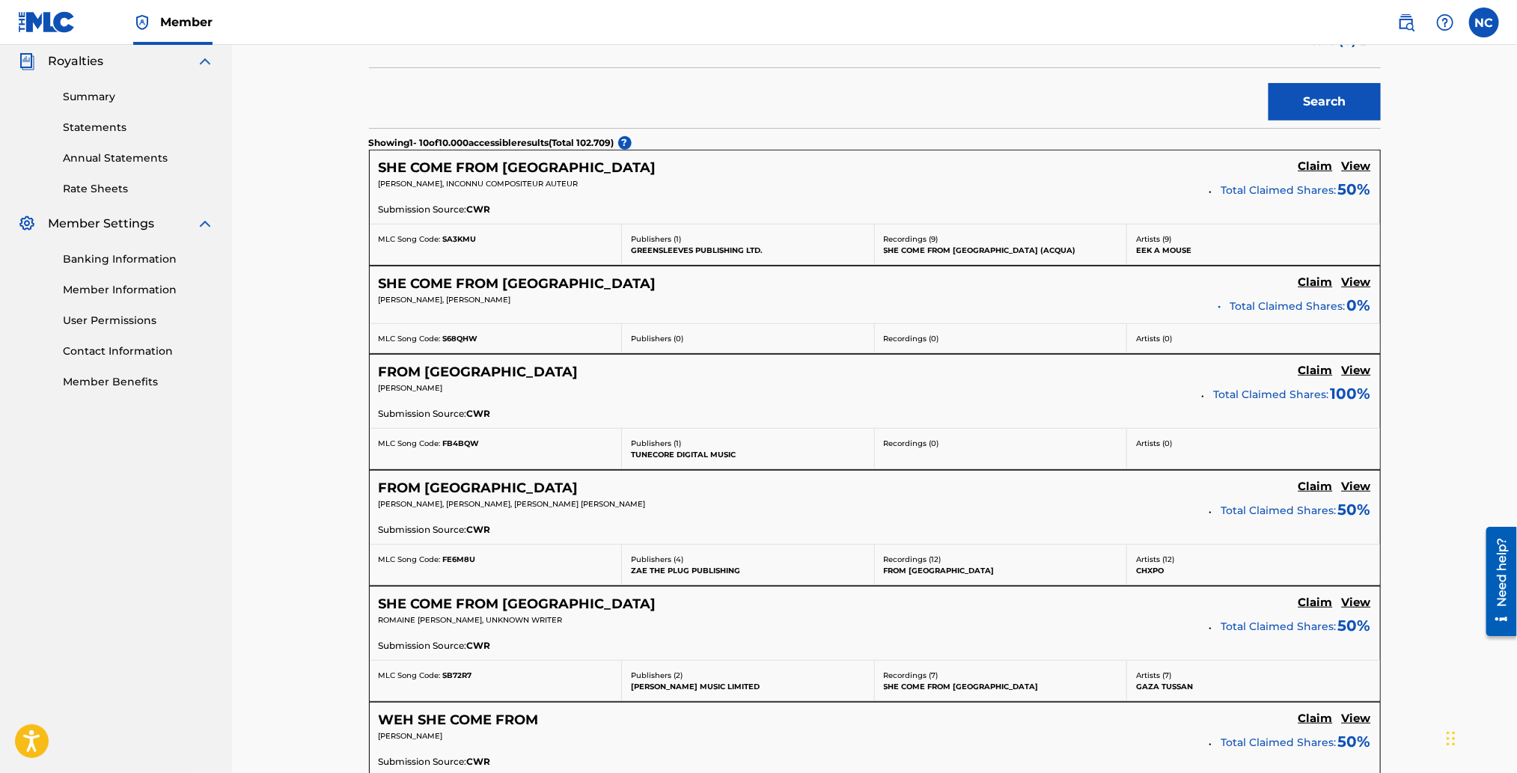
click at [1351, 284] on h5 "View" at bounding box center [1356, 282] width 29 height 14
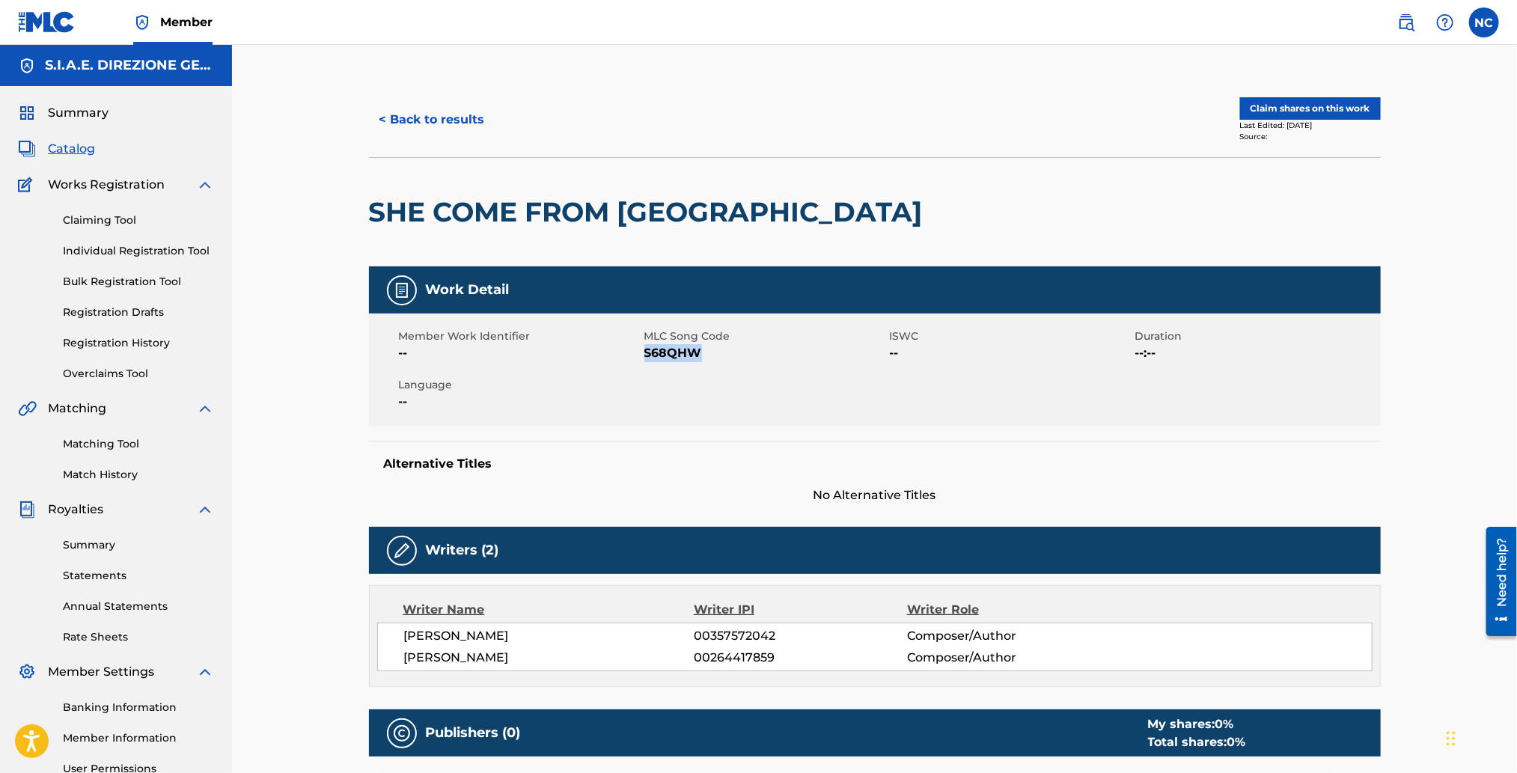
drag, startPoint x: 702, startPoint y: 349, endPoint x: 646, endPoint y: 356, distance: 56.5
click at [646, 356] on span "S68QHW" at bounding box center [766, 353] width 242 height 18
copy span "S68QHW"
click at [107, 247] on link "Individual Registration Tool" at bounding box center [138, 251] width 151 height 16
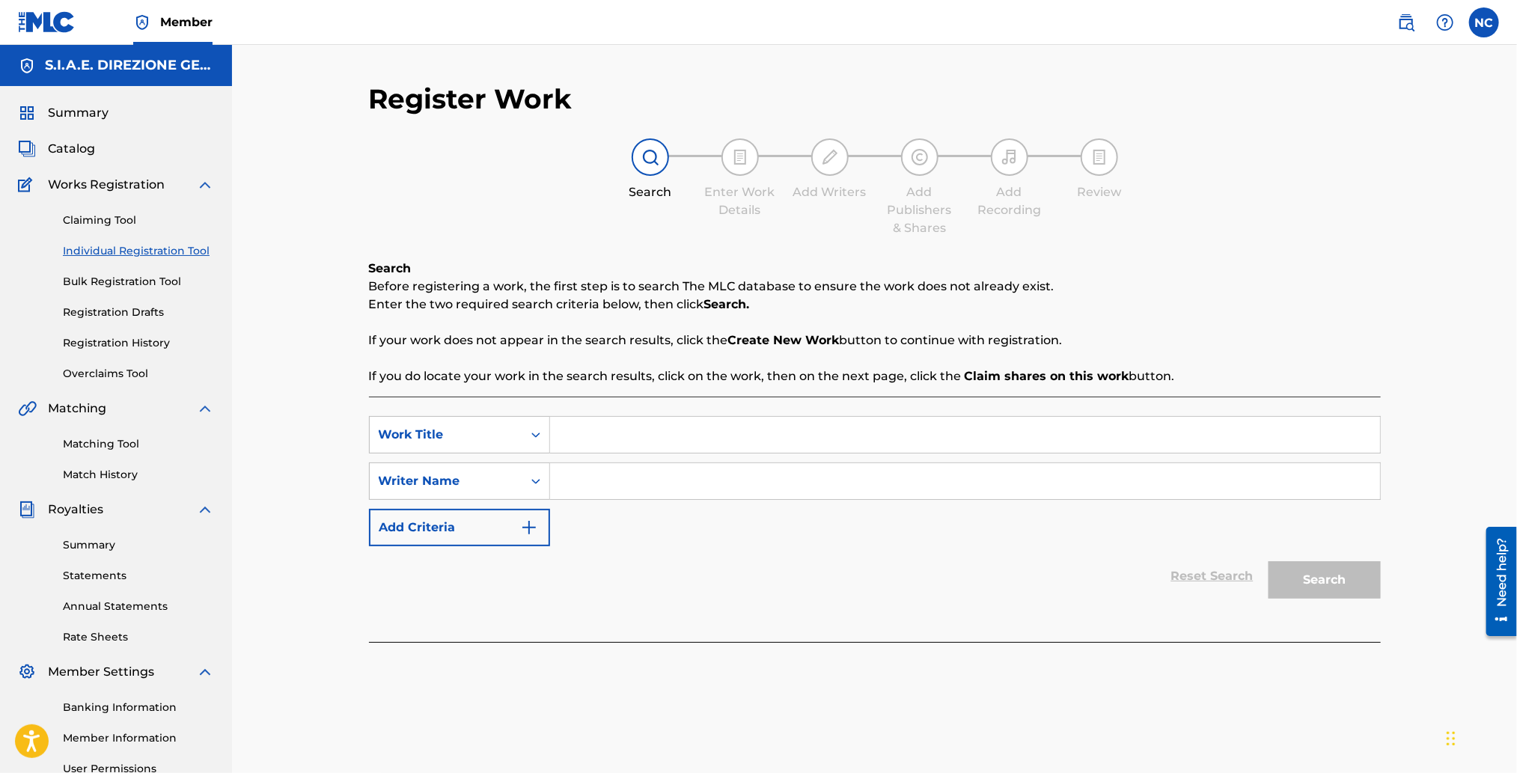
click at [659, 430] on input "Search Form" at bounding box center [965, 435] width 830 height 36
type input "she come from [GEOGRAPHIC_DATA]"
click at [1276, 561] on div "Search" at bounding box center [1321, 576] width 120 height 60
click at [601, 485] on input "Search Form" at bounding box center [965, 481] width 830 height 36
type input "battelli"
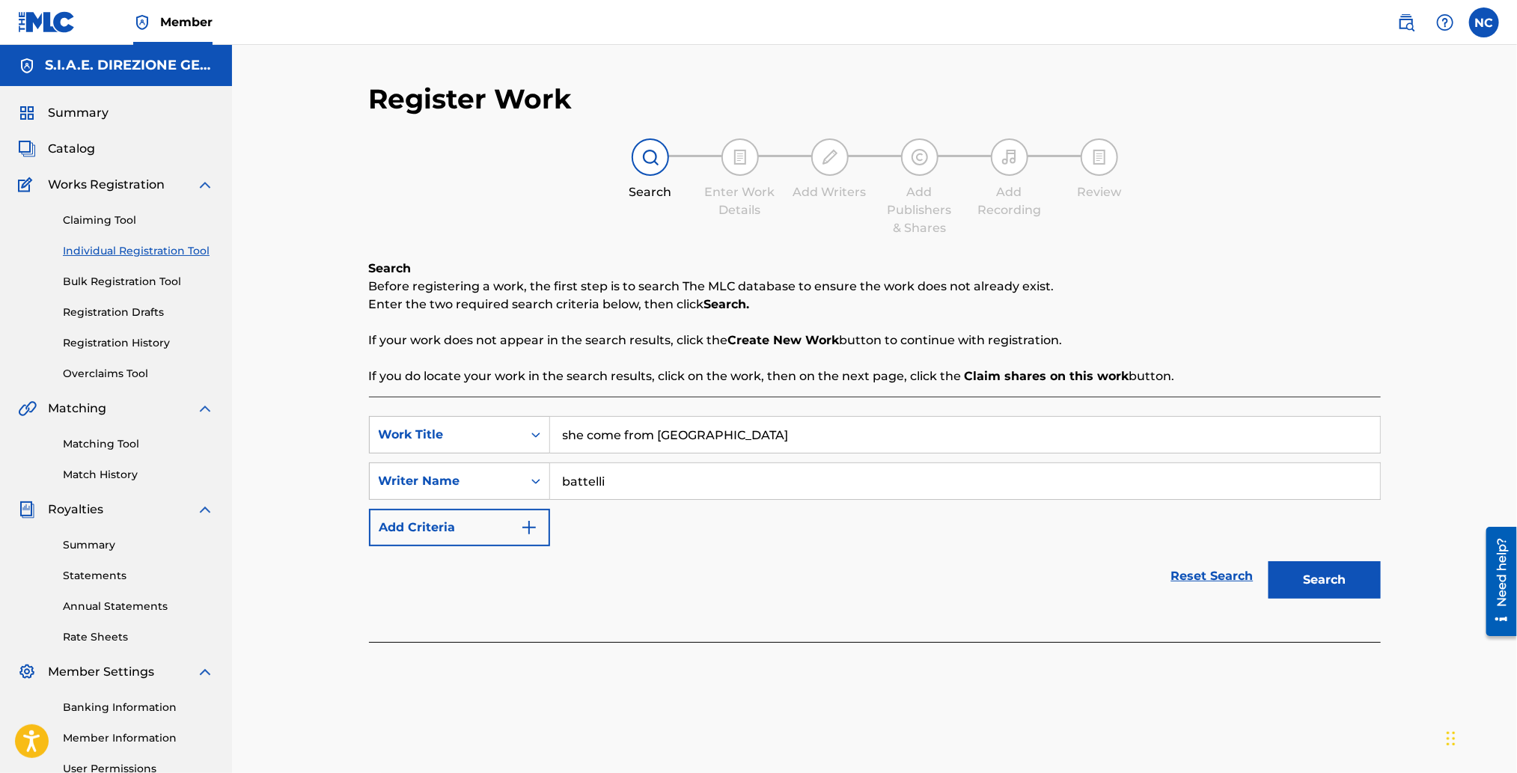
click at [1269, 561] on button "Search" at bounding box center [1325, 579] width 112 height 37
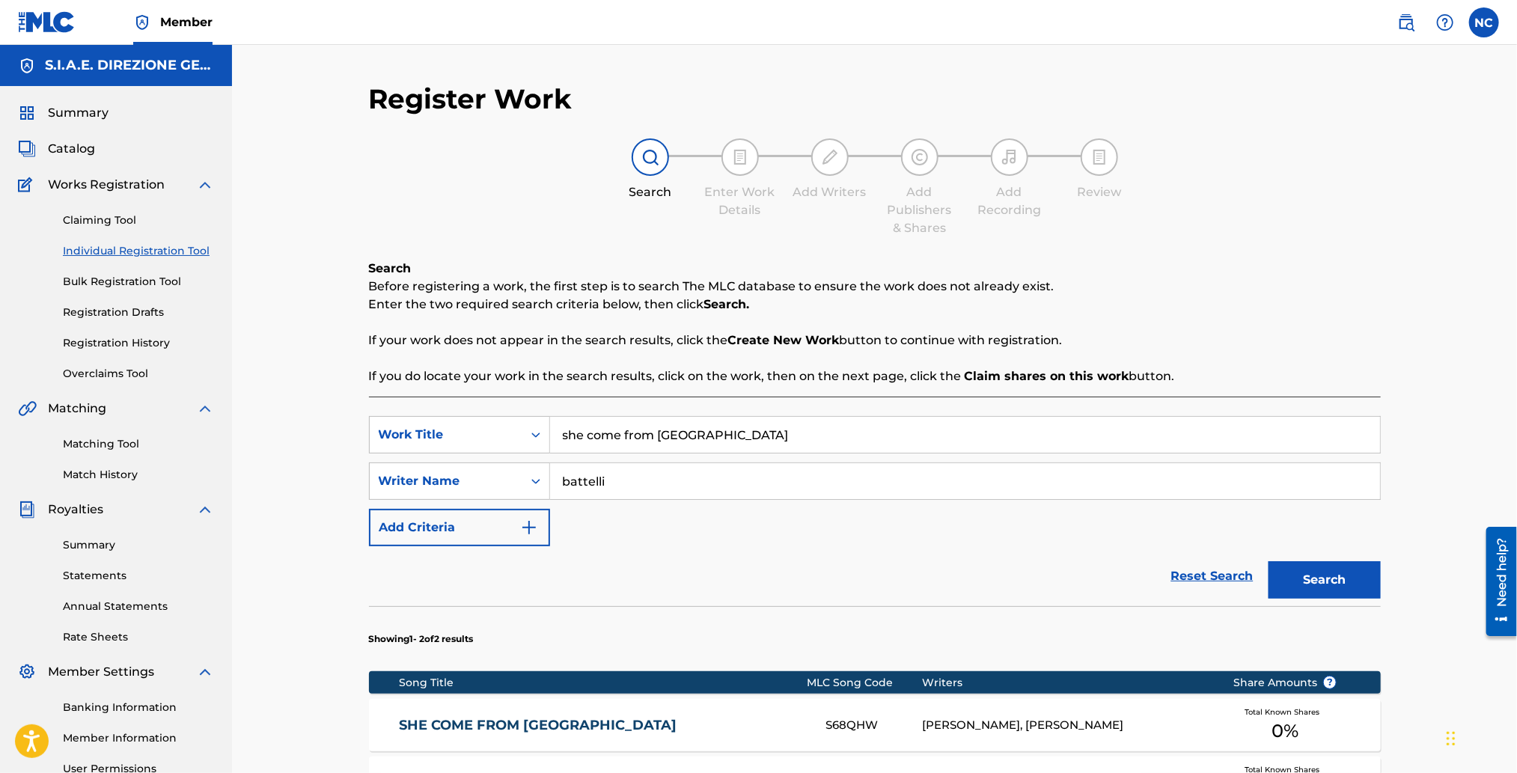
scroll to position [112, 0]
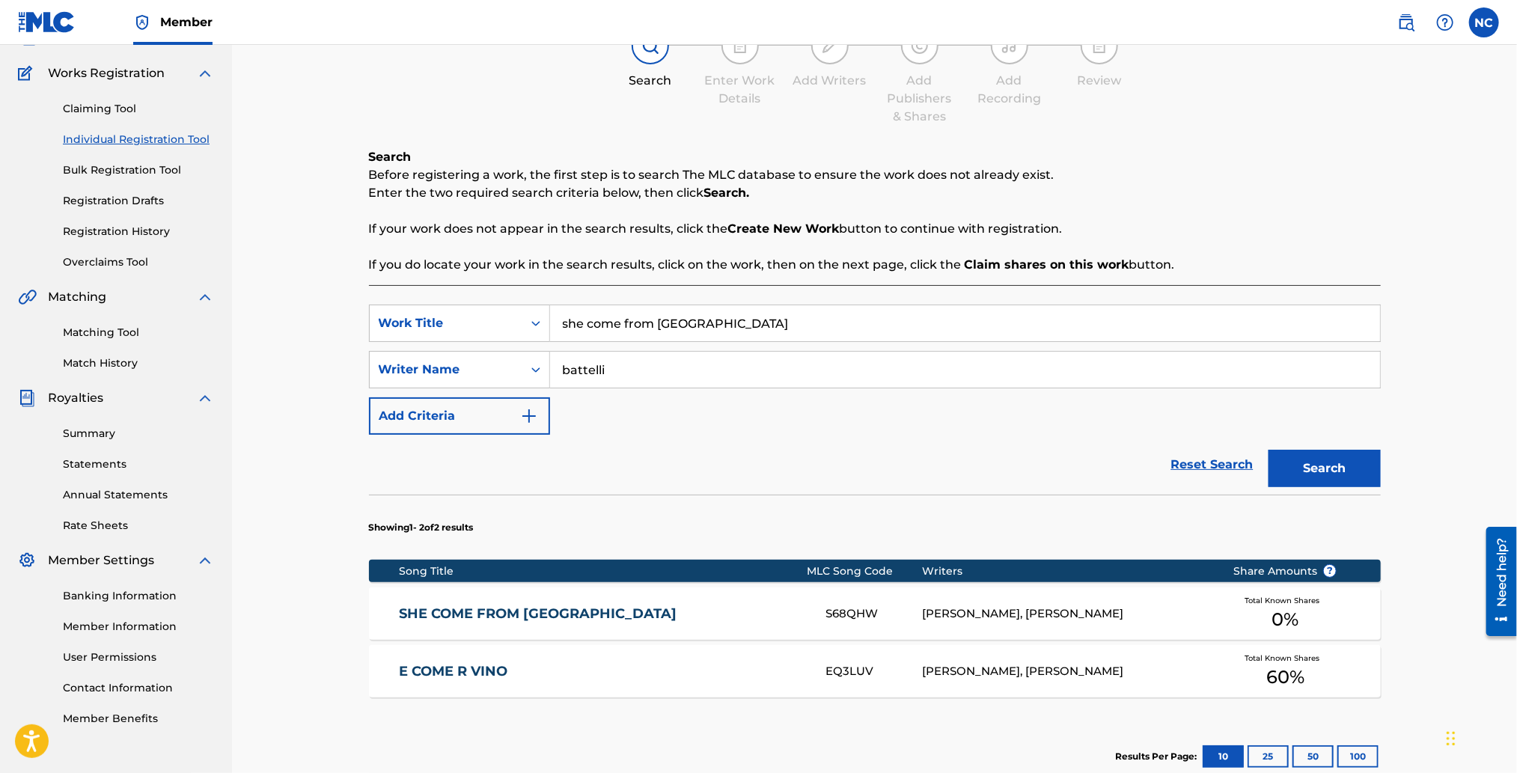
click at [542, 607] on link "SHE COME FROM [GEOGRAPHIC_DATA]" at bounding box center [602, 614] width 407 height 17
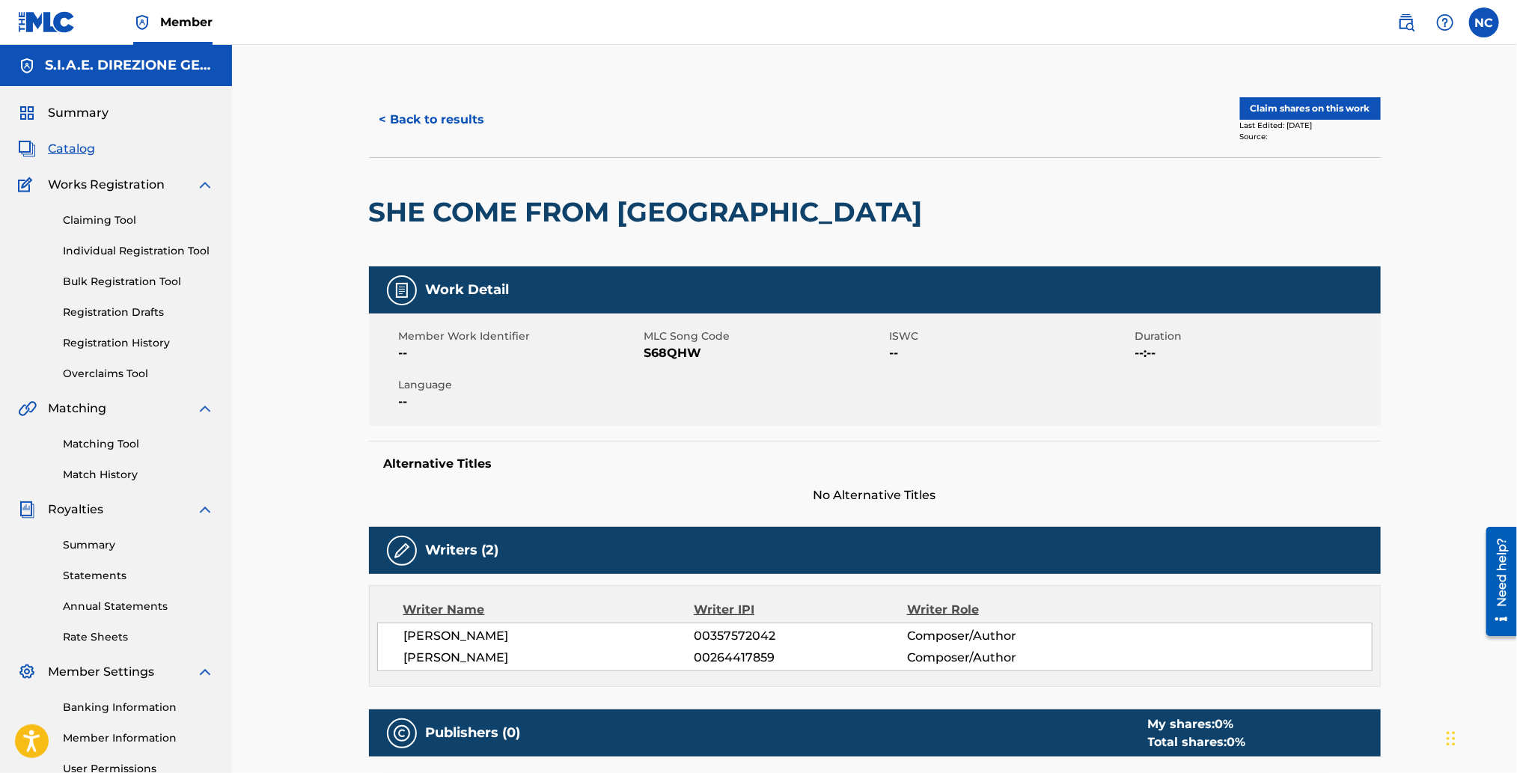
click at [392, 109] on button "< Back to results" at bounding box center [432, 119] width 127 height 37
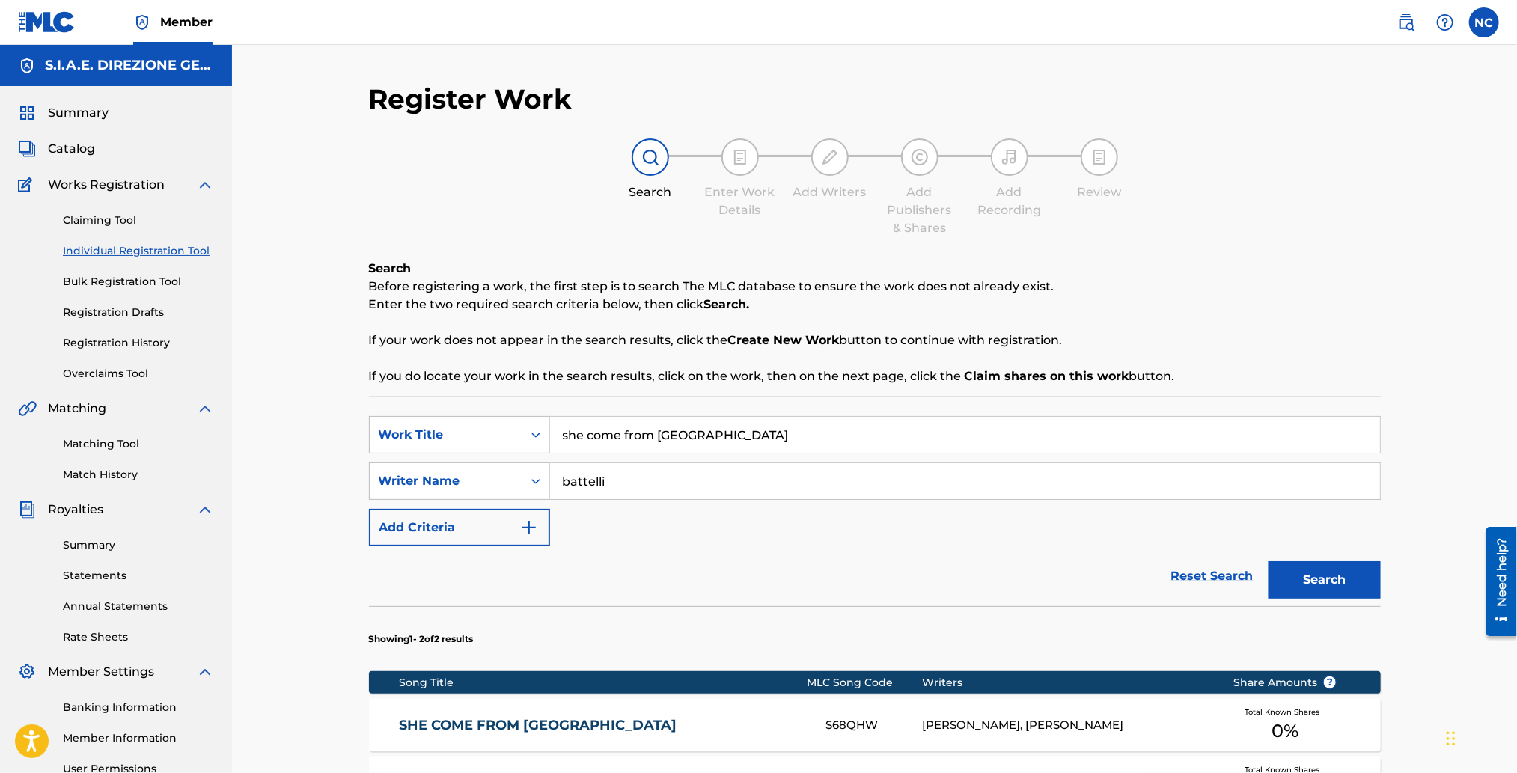
drag, startPoint x: 724, startPoint y: 433, endPoint x: 558, endPoint y: 430, distance: 166.2
click at [558, 430] on input "she come from [GEOGRAPHIC_DATA]" at bounding box center [965, 435] width 830 height 36
click at [100, 227] on link "Claiming Tool" at bounding box center [138, 221] width 151 height 16
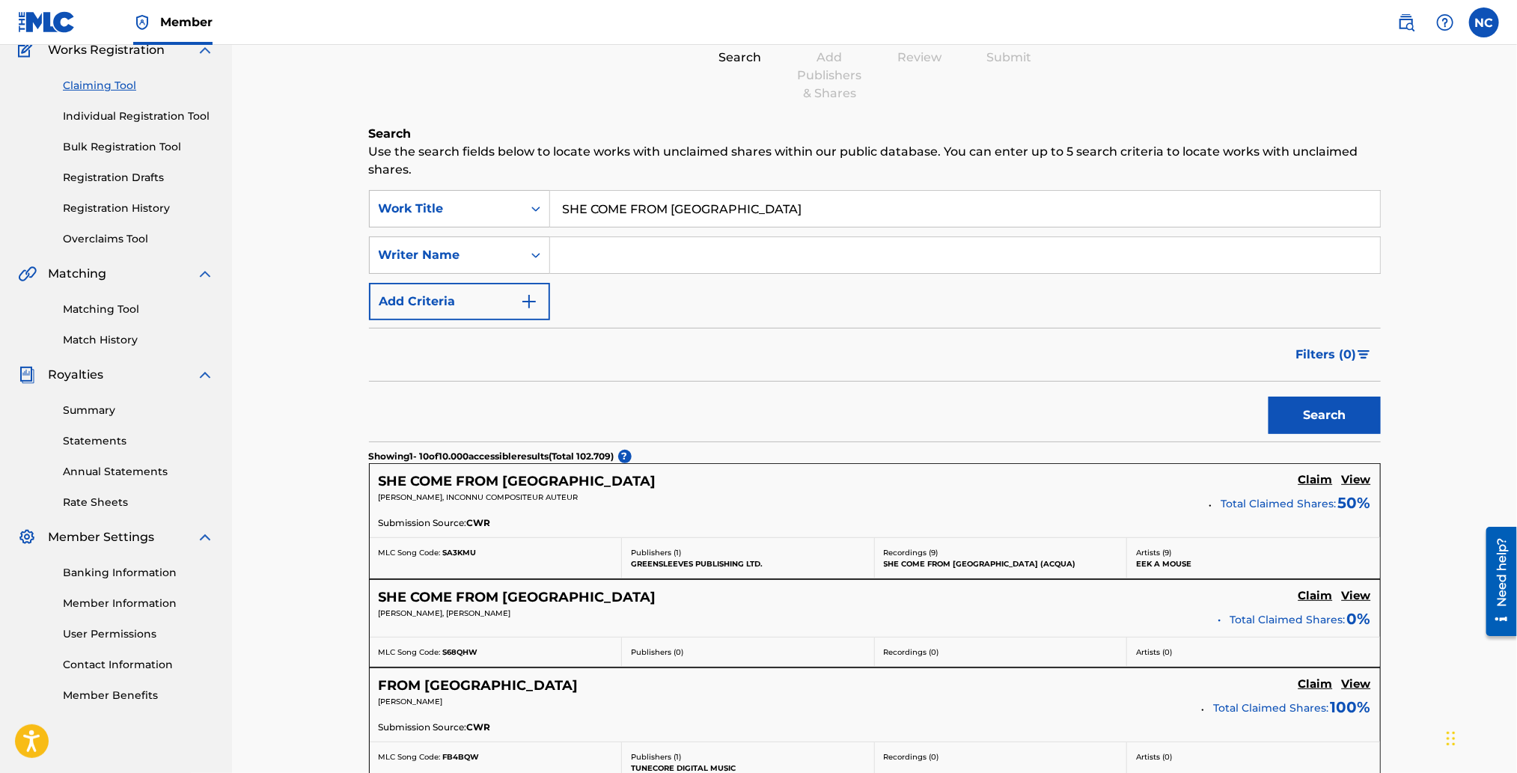
scroll to position [224, 0]
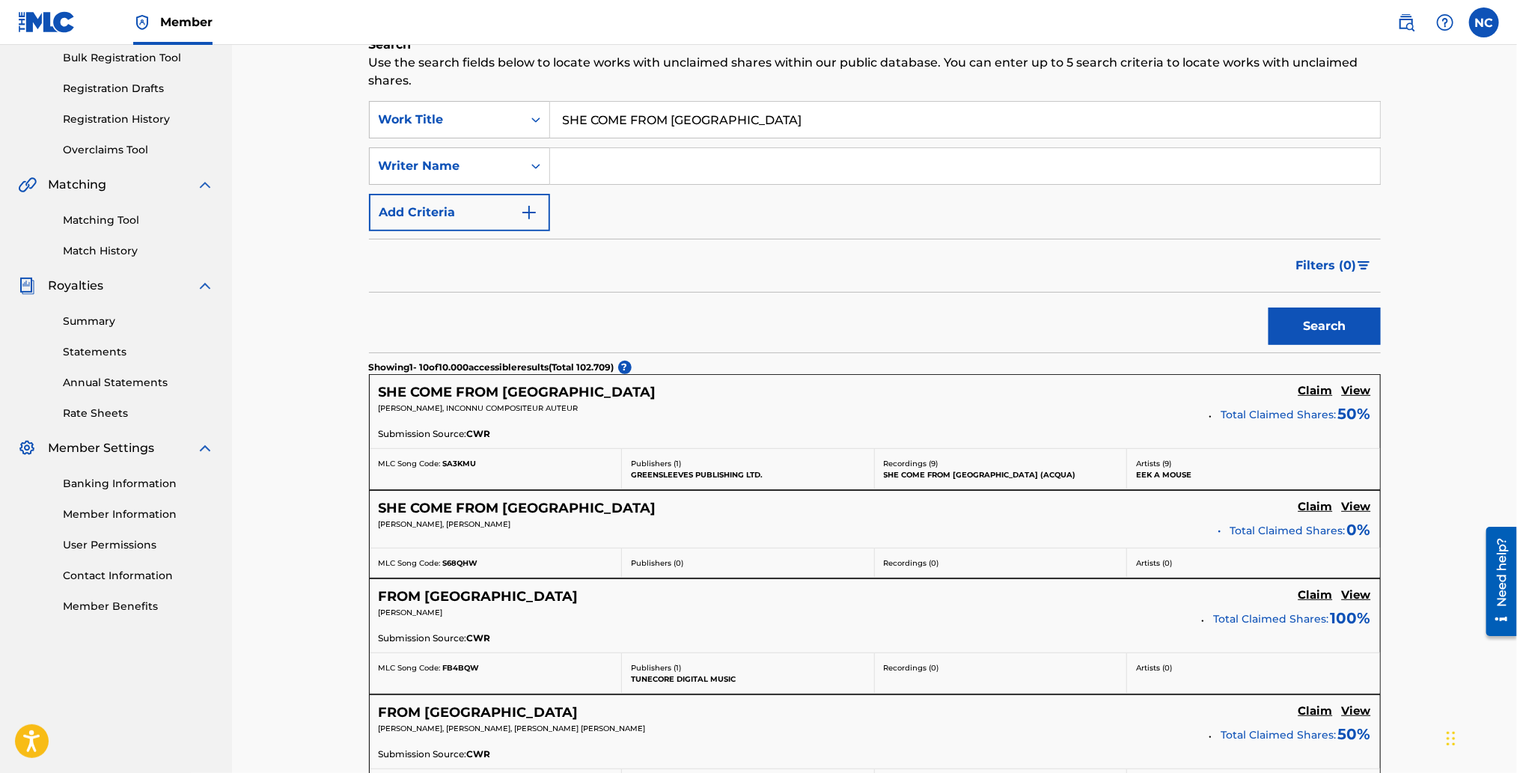
click at [525, 411] on span "[PERSON_NAME], INCONNU COMPOSITEUR AUTEUR" at bounding box center [479, 409] width 200 height 10
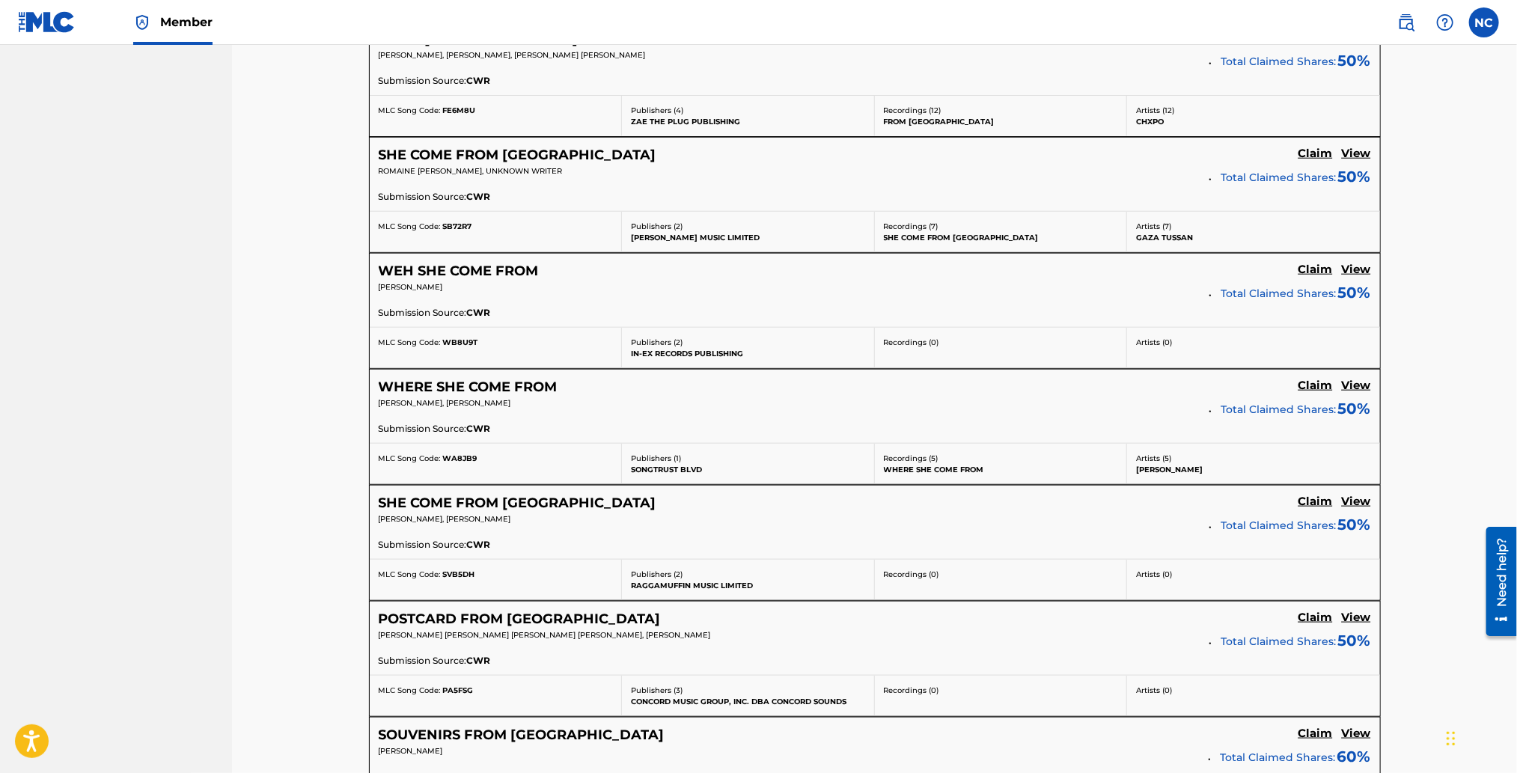
scroll to position [1122, 0]
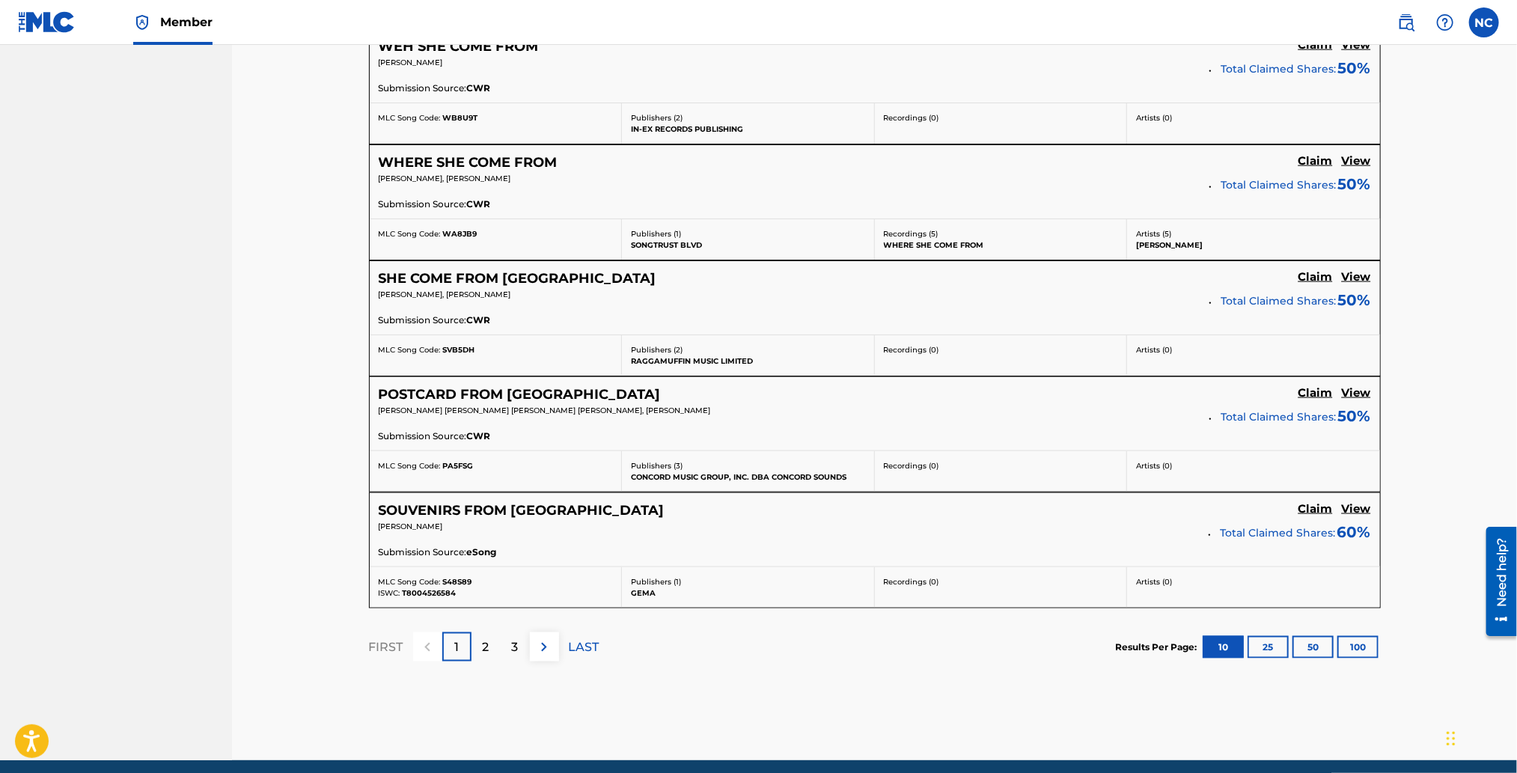
click at [490, 639] on div "2" at bounding box center [486, 647] width 29 height 29
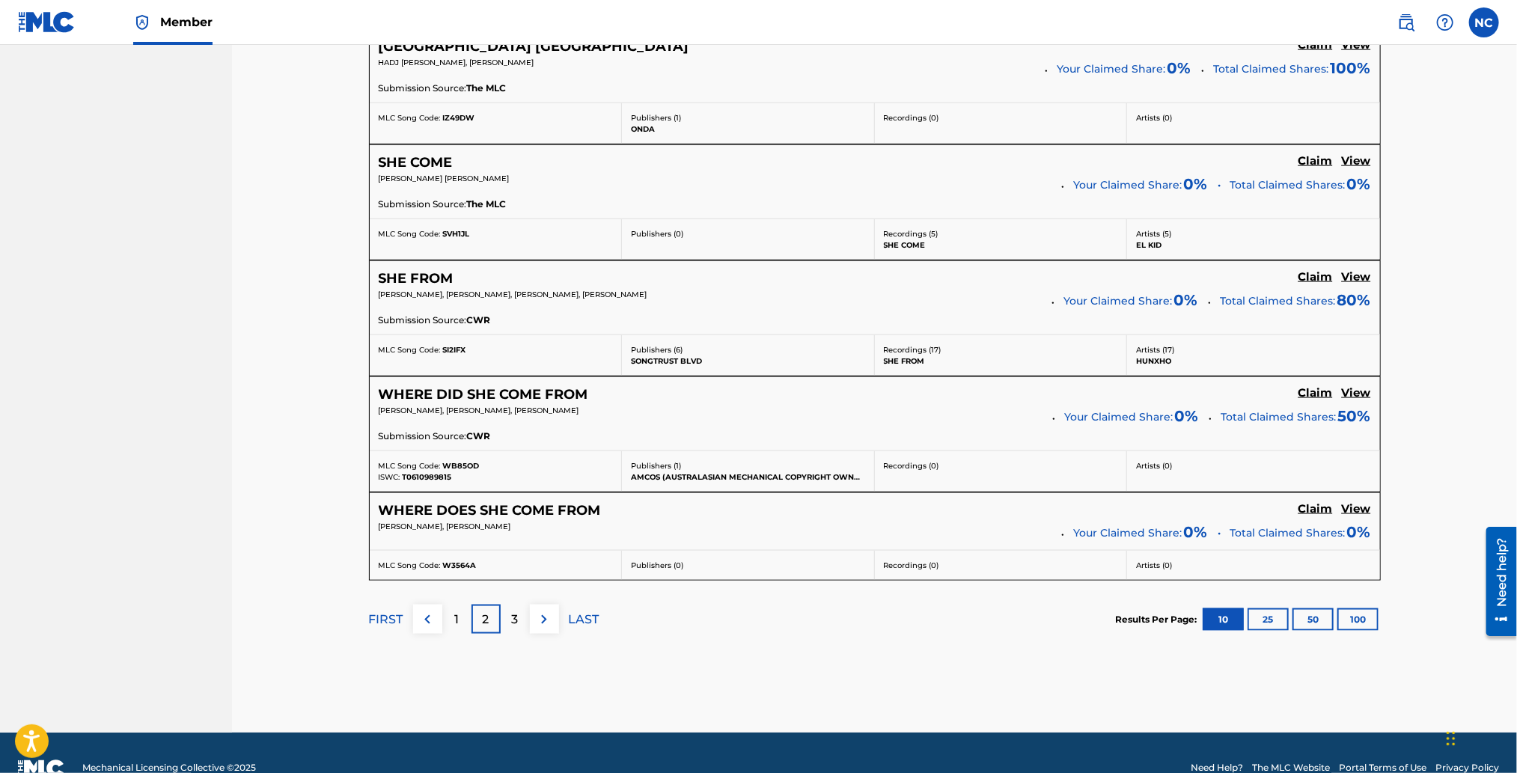
click at [510, 633] on div "3" at bounding box center [515, 619] width 29 height 29
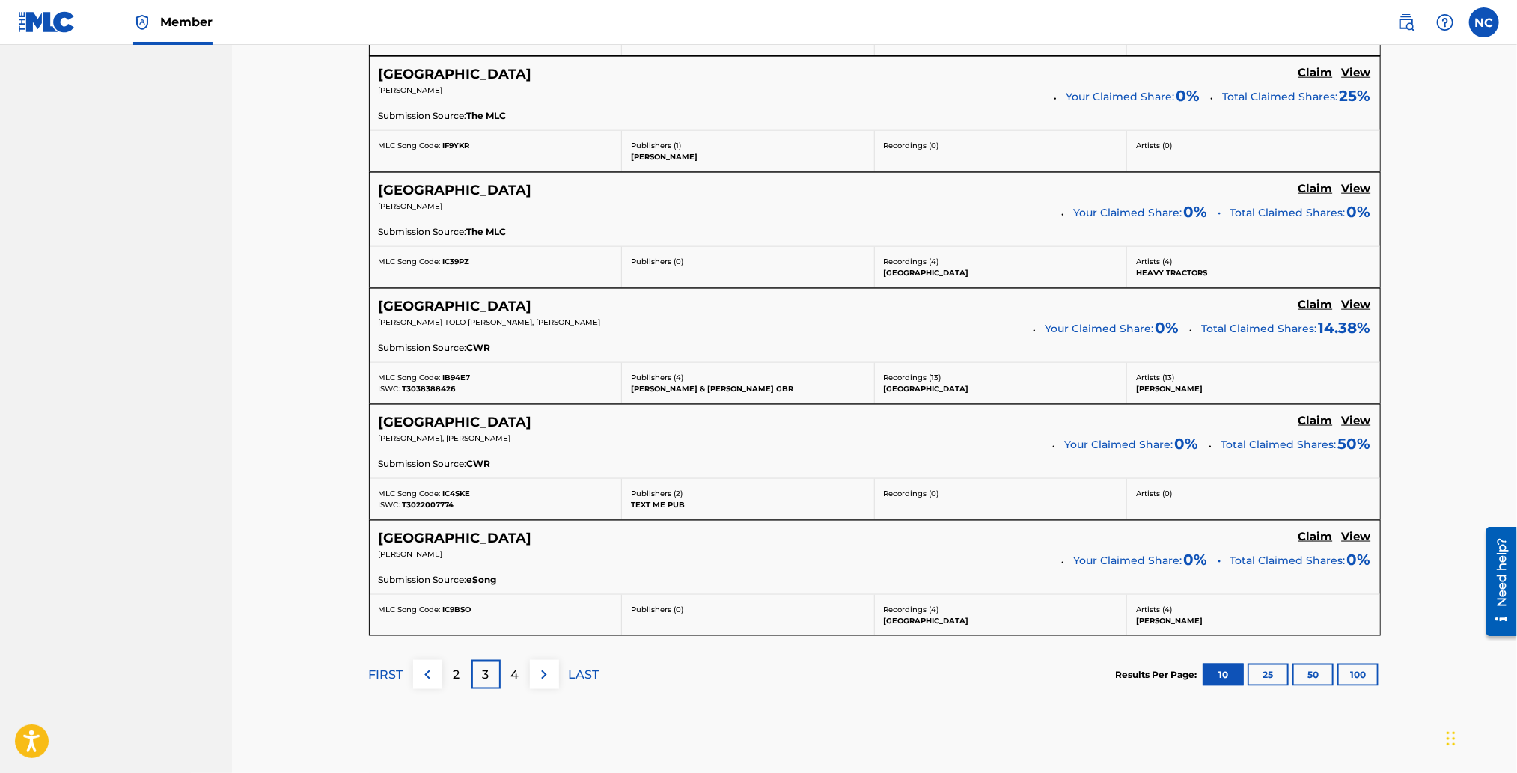
click at [391, 675] on p "FIRST" at bounding box center [386, 675] width 34 height 18
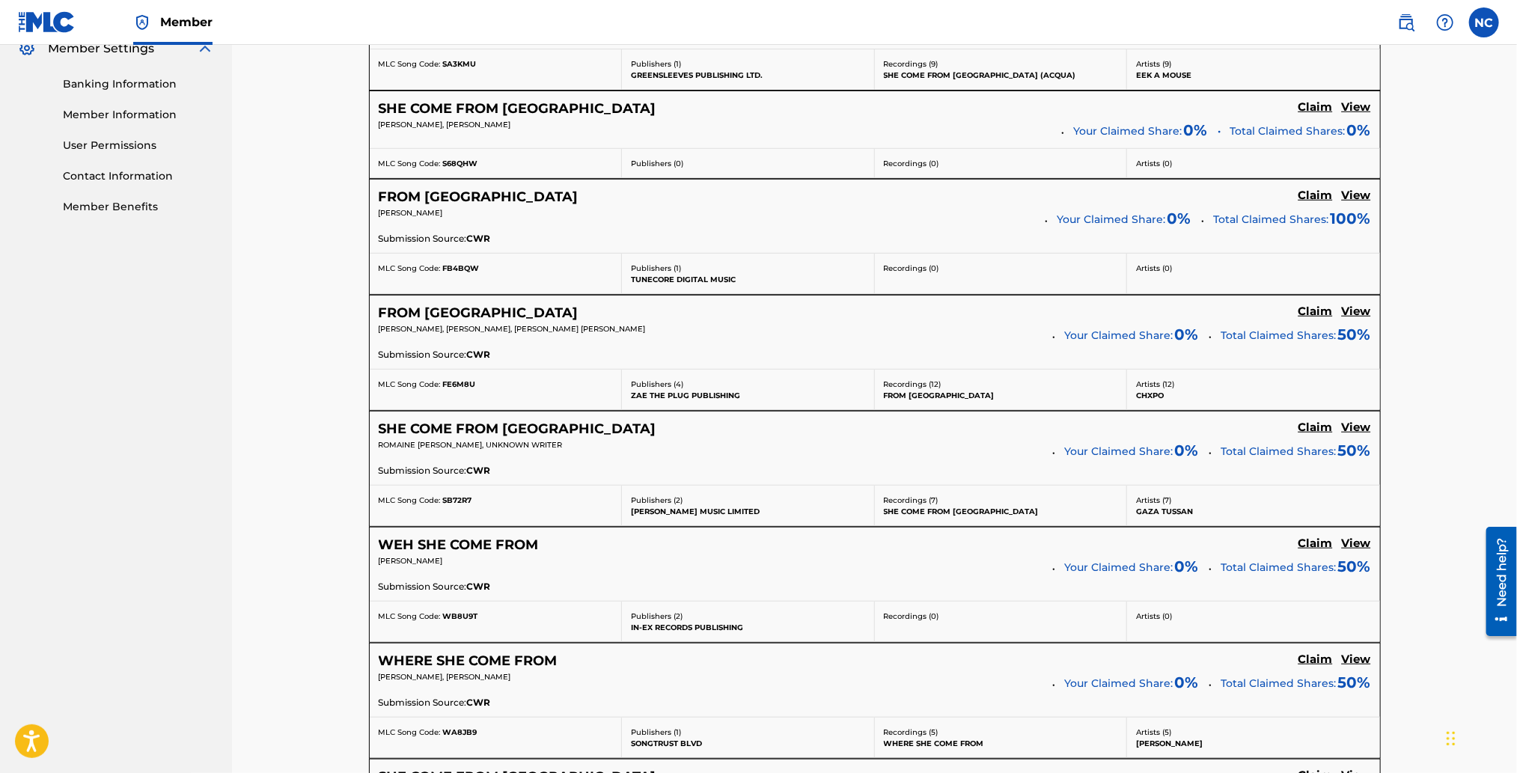
scroll to position [448, 0]
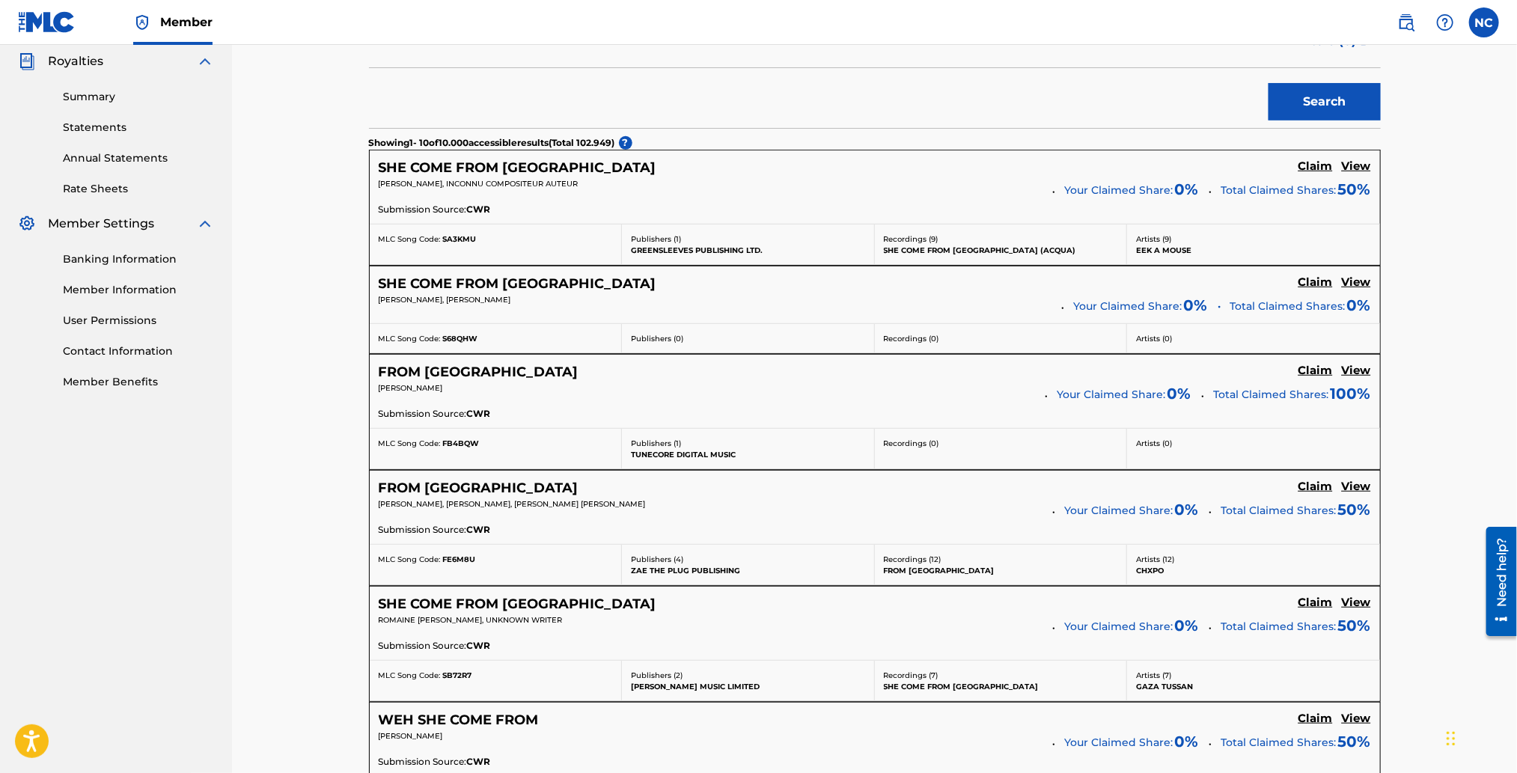
click at [1353, 166] on h5 "View" at bounding box center [1356, 166] width 29 height 14
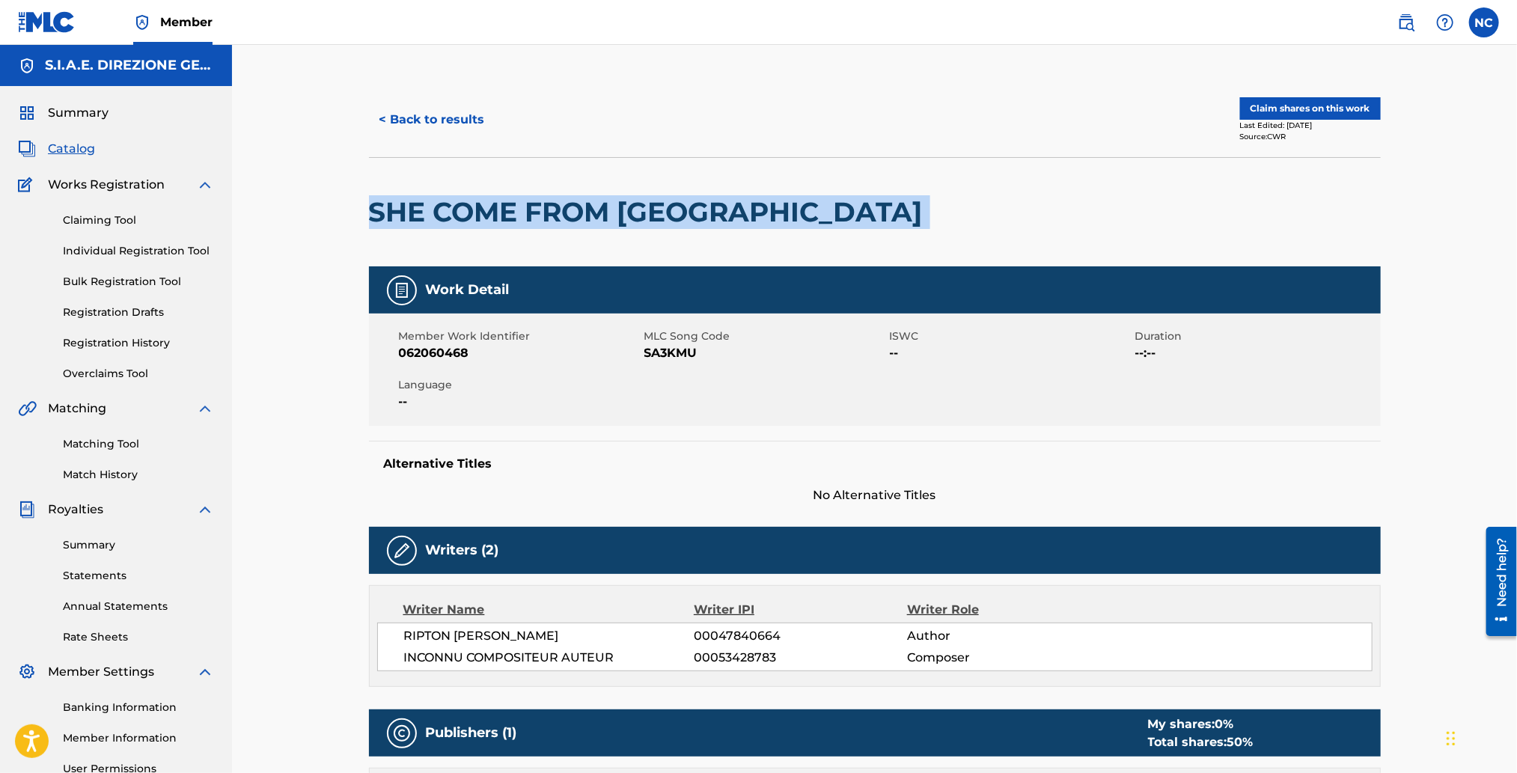
drag, startPoint x: 731, startPoint y: 205, endPoint x: 364, endPoint y: 210, distance: 367.6
click at [364, 210] on div "< Back to results Claim shares on this work Last Edited: [DATE] Source: CWR SHE…" at bounding box center [875, 744] width 1048 height 1325
copy div "SHE COME FROM [GEOGRAPHIC_DATA]"
drag, startPoint x: 67, startPoint y: 150, endPoint x: 161, endPoint y: 156, distance: 94.5
click at [67, 150] on span "Catalog" at bounding box center [71, 149] width 47 height 18
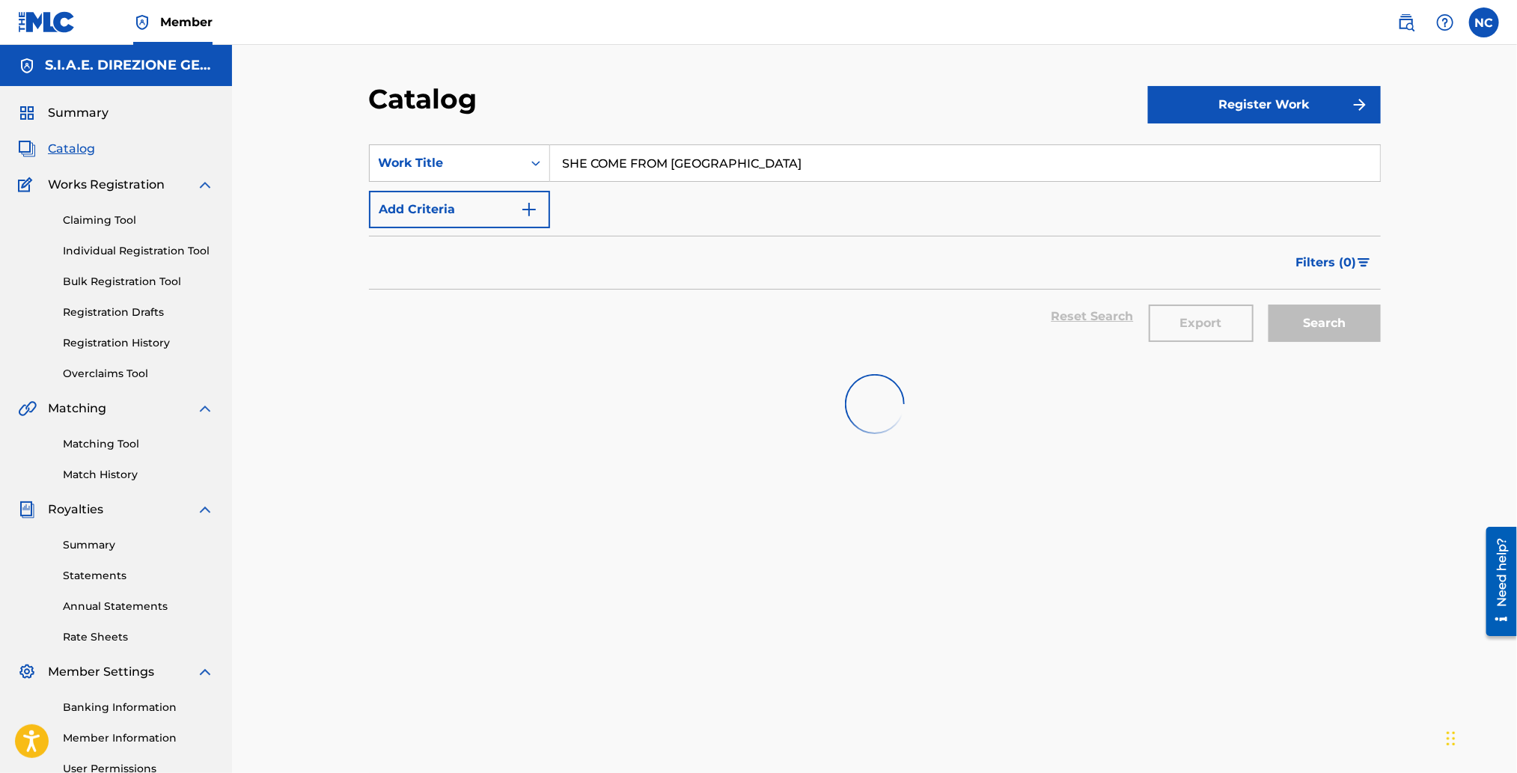
click at [564, 162] on input "SHE COME FROM [GEOGRAPHIC_DATA]" at bounding box center [965, 163] width 830 height 36
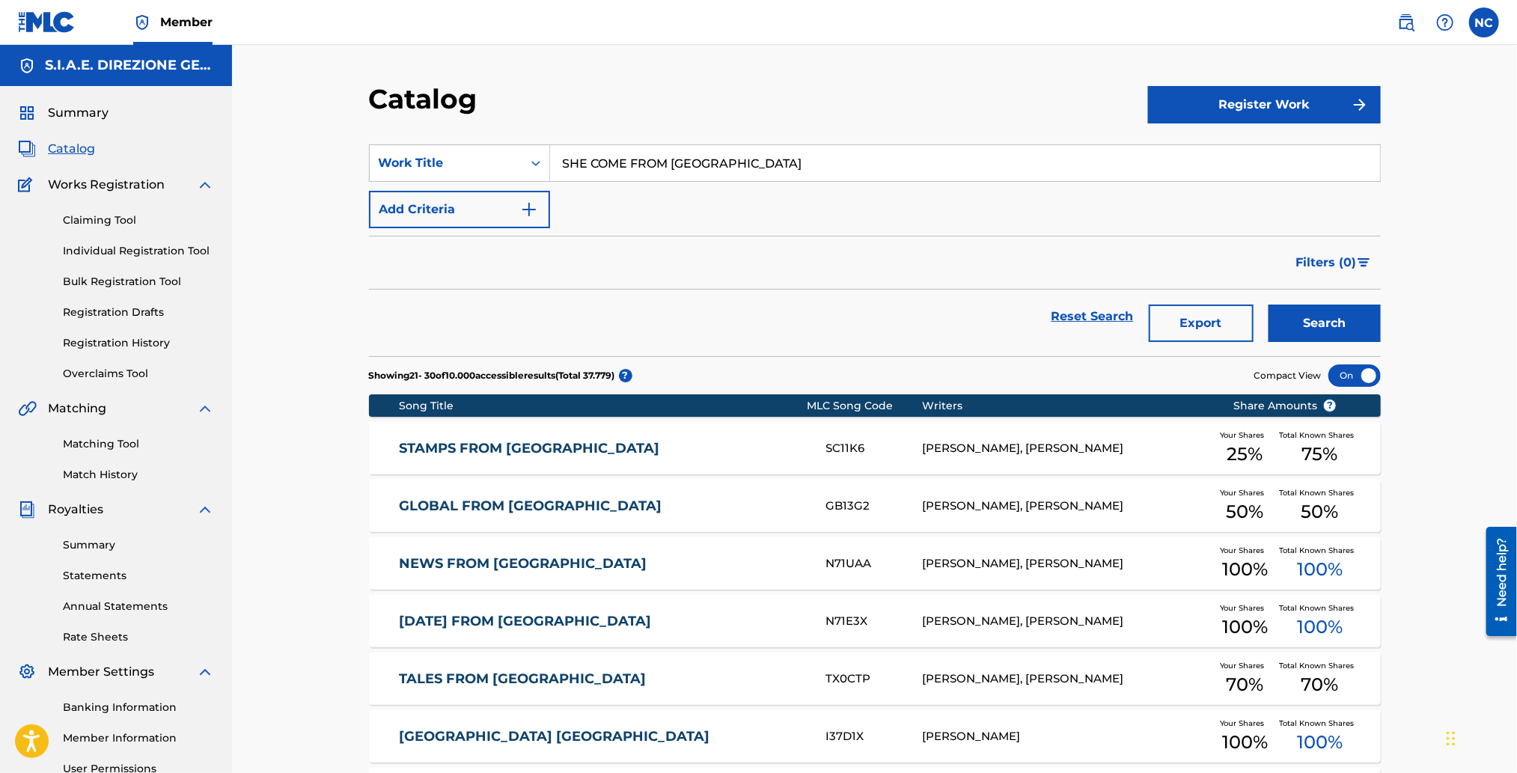
type input "SHE COME FROM [GEOGRAPHIC_DATA]"
click at [1328, 322] on button "Search" at bounding box center [1325, 323] width 112 height 37
